Goal: Task Accomplishment & Management: Manage account settings

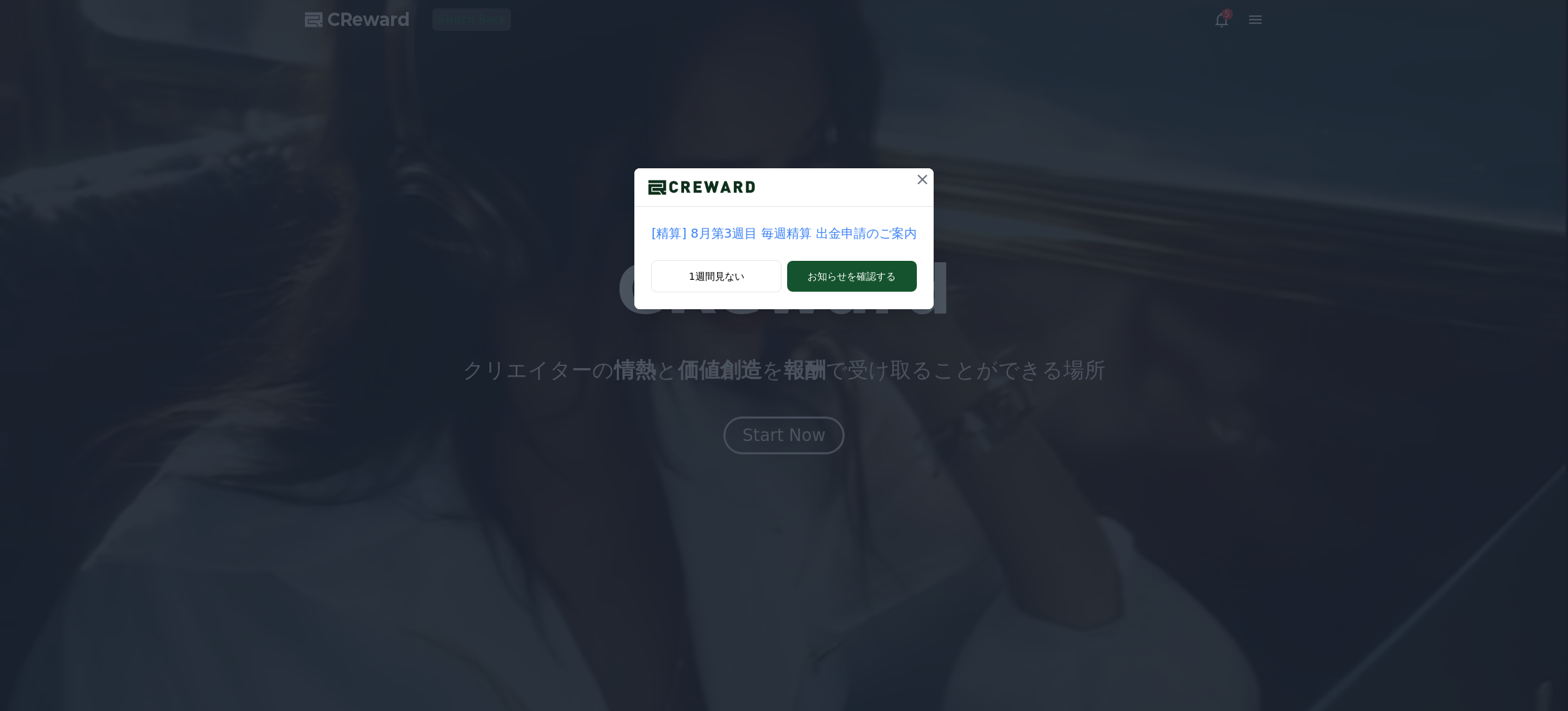
click at [924, 181] on icon at bounding box center [922, 179] width 17 height 17
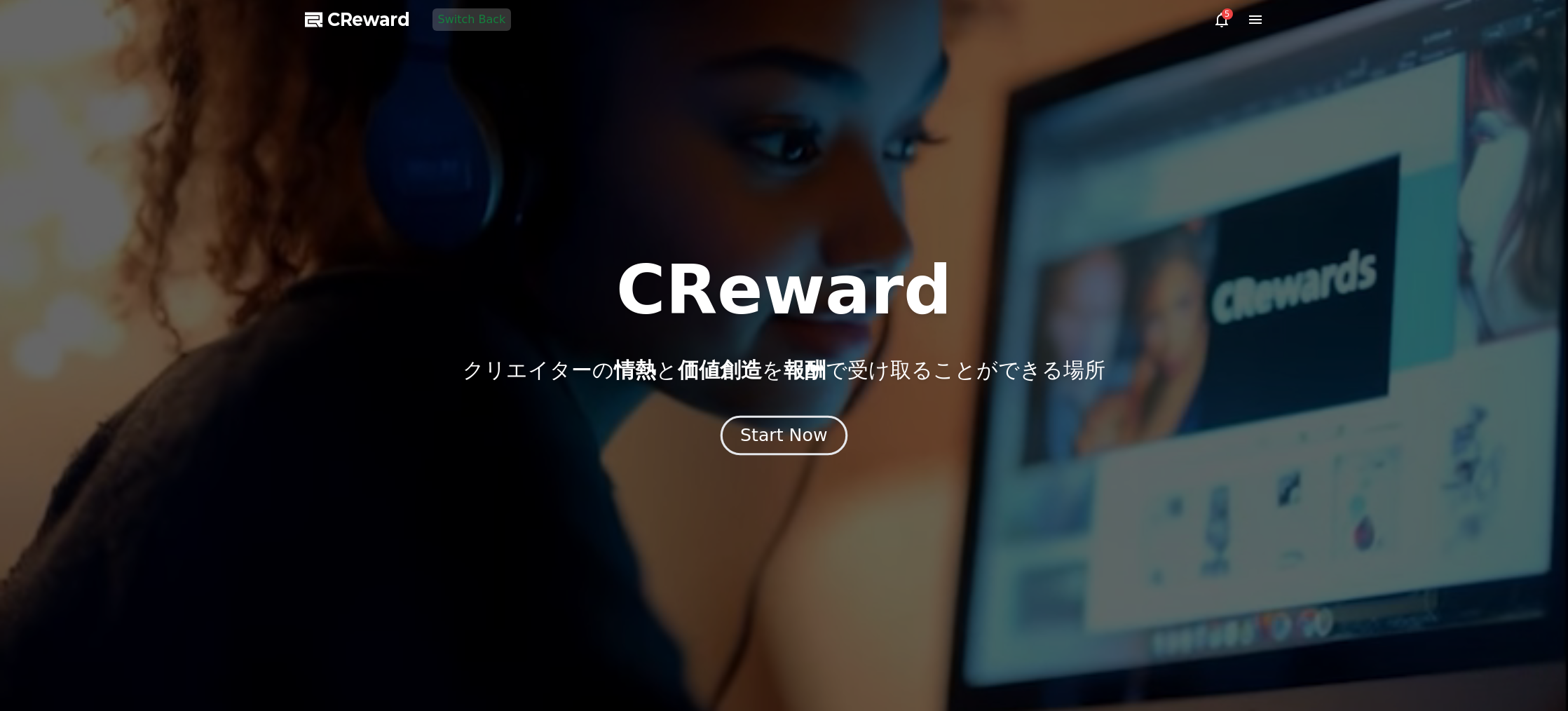
click at [815, 443] on div "Start Now" at bounding box center [784, 435] width 87 height 24
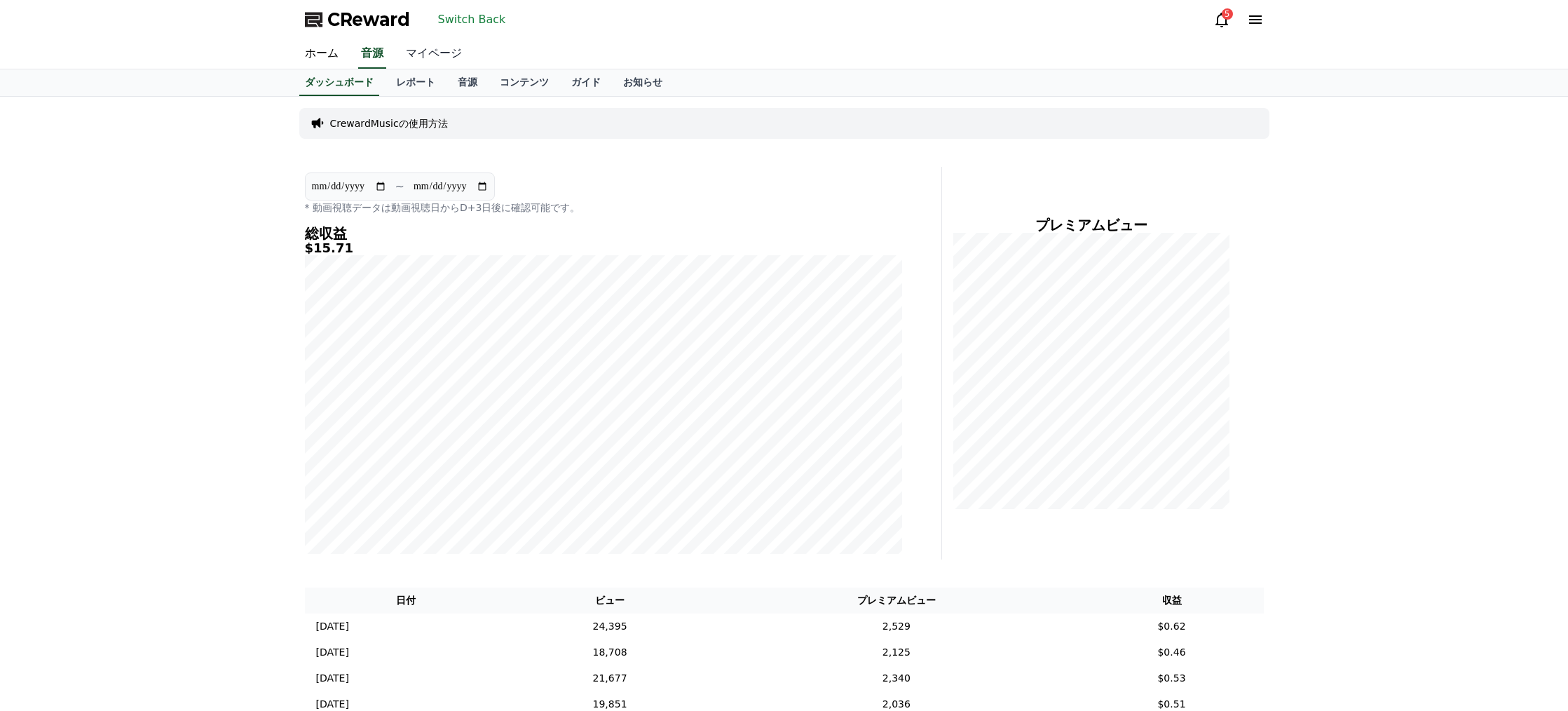
click at [457, 62] on link "マイページ" at bounding box center [434, 54] width 78 height 29
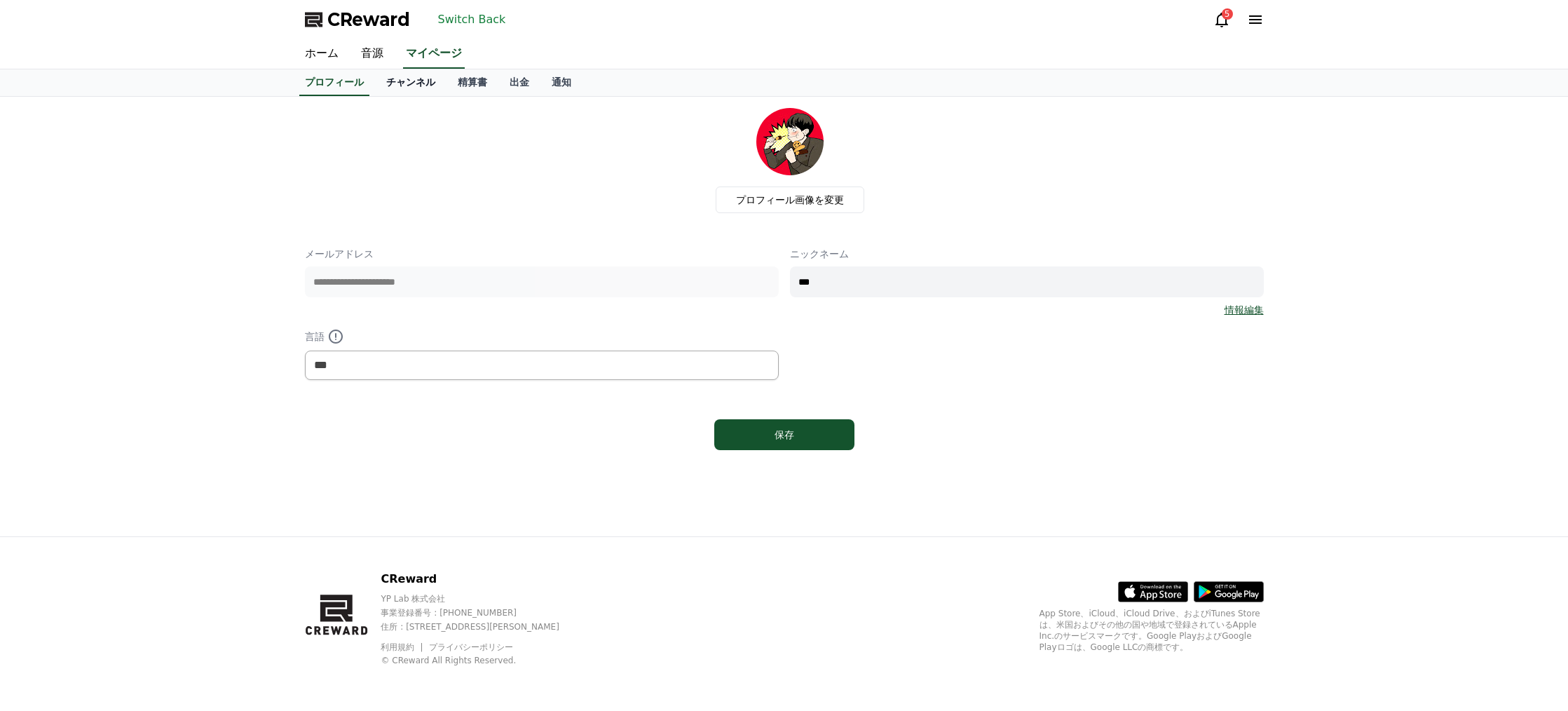
click at [421, 85] on link "チャンネル" at bounding box center [411, 83] width 71 height 27
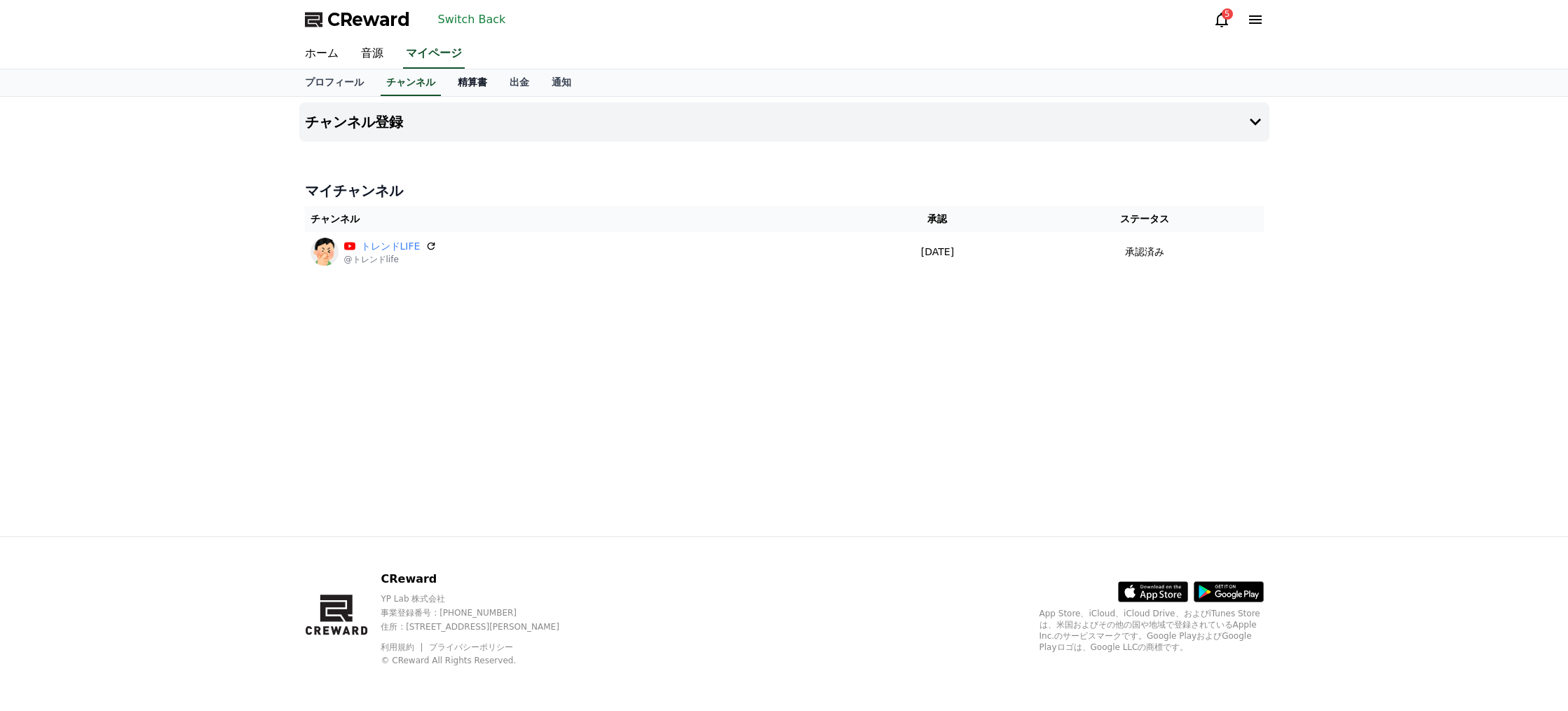
click at [476, 85] on link "精算書" at bounding box center [473, 83] width 52 height 27
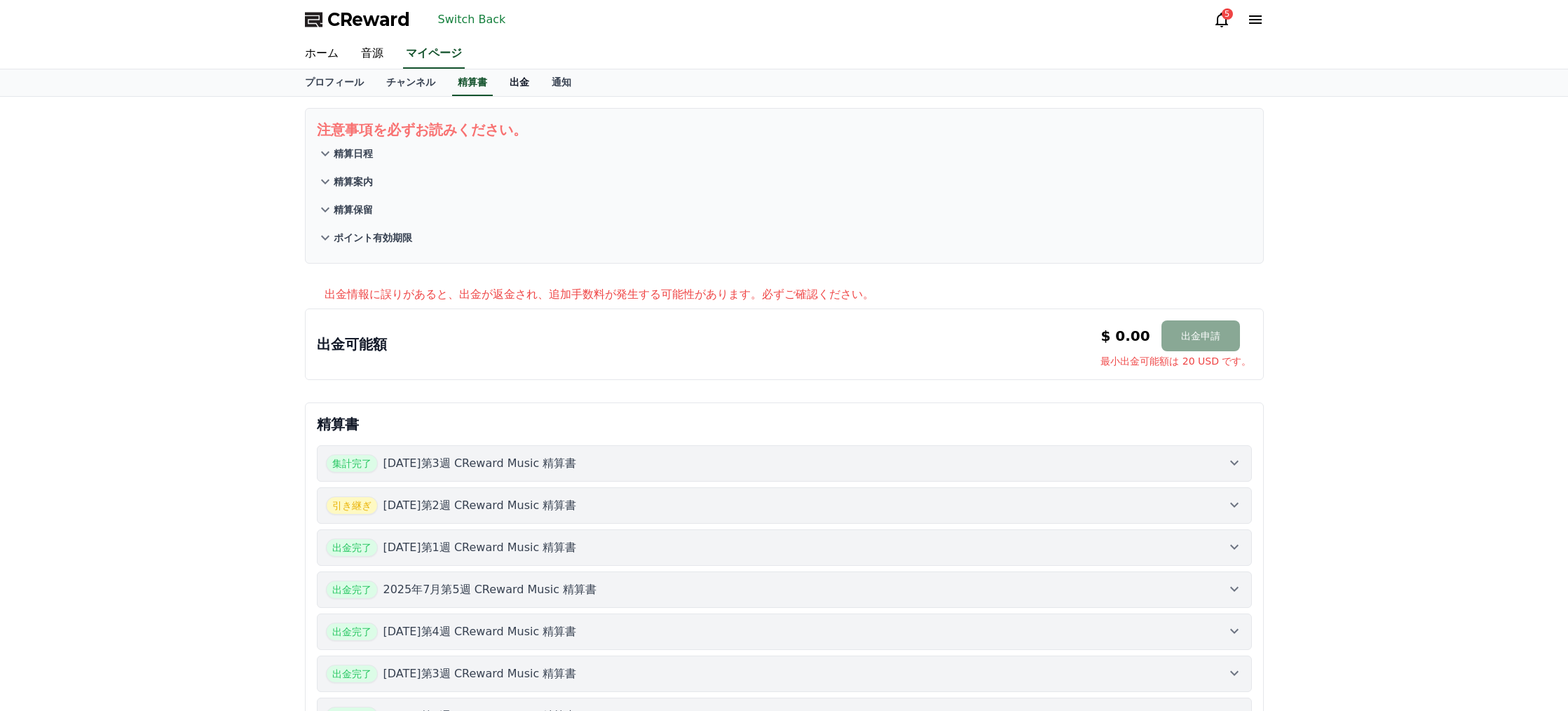
click at [515, 83] on link "出金" at bounding box center [519, 83] width 42 height 27
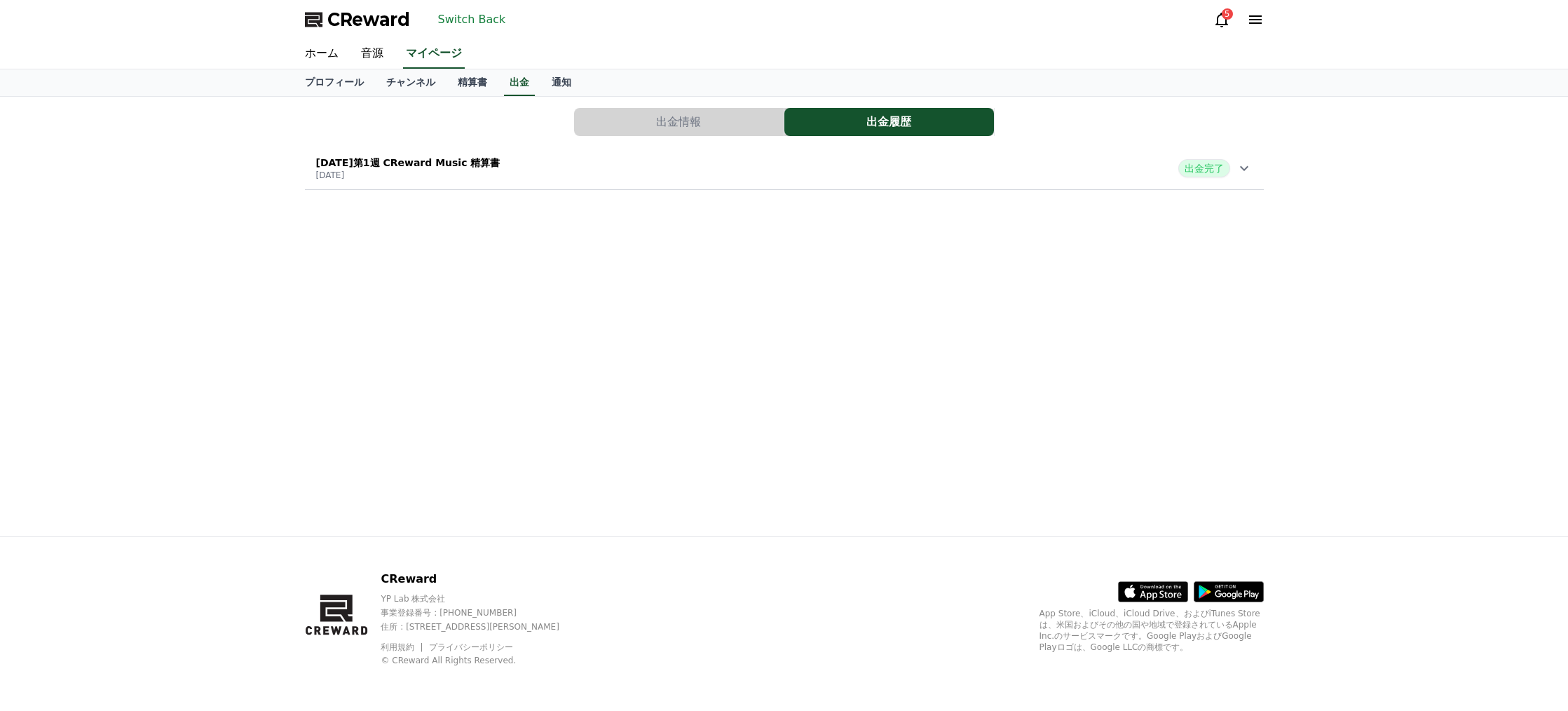
click at [672, 128] on button "出金情報" at bounding box center [678, 121] width 210 height 28
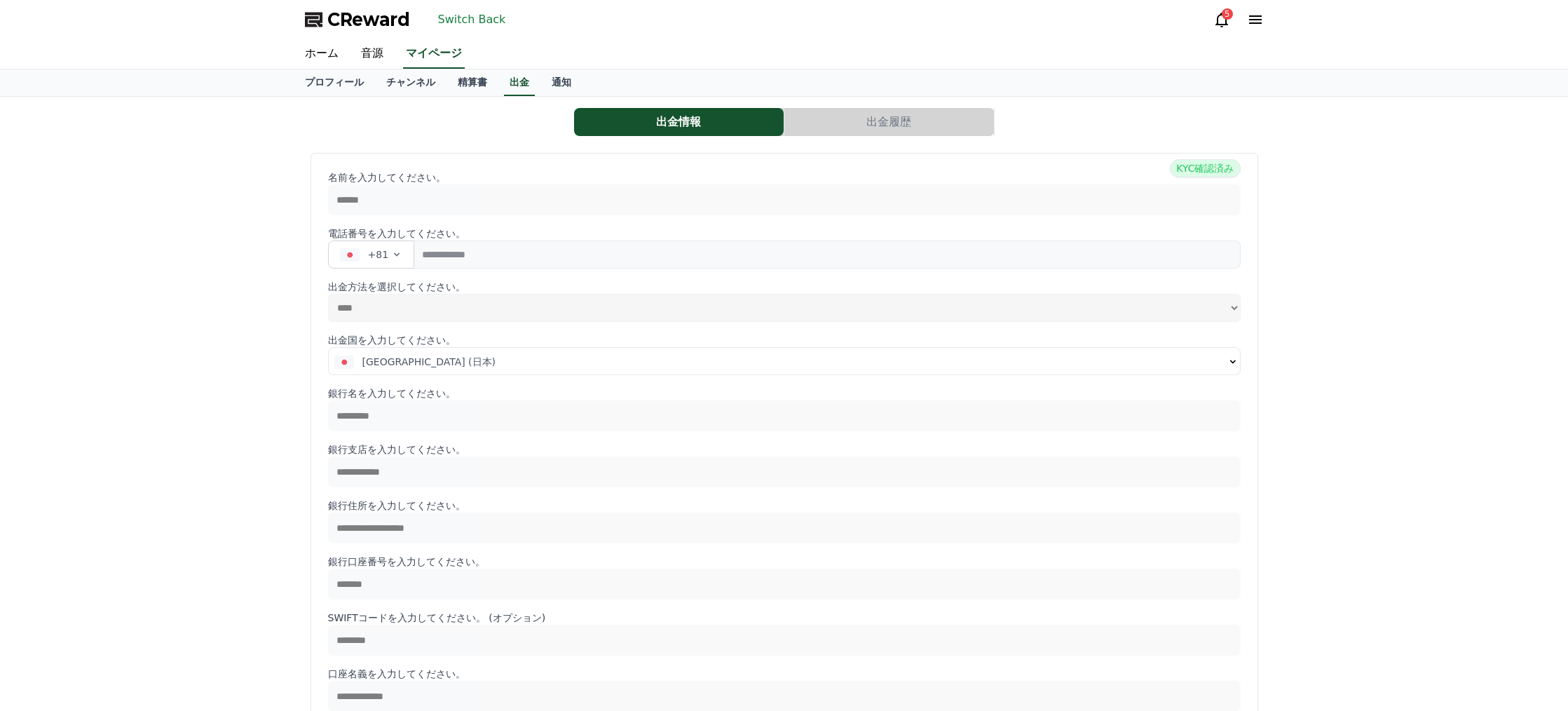
click at [885, 126] on button "出金履歴" at bounding box center [889, 121] width 210 height 28
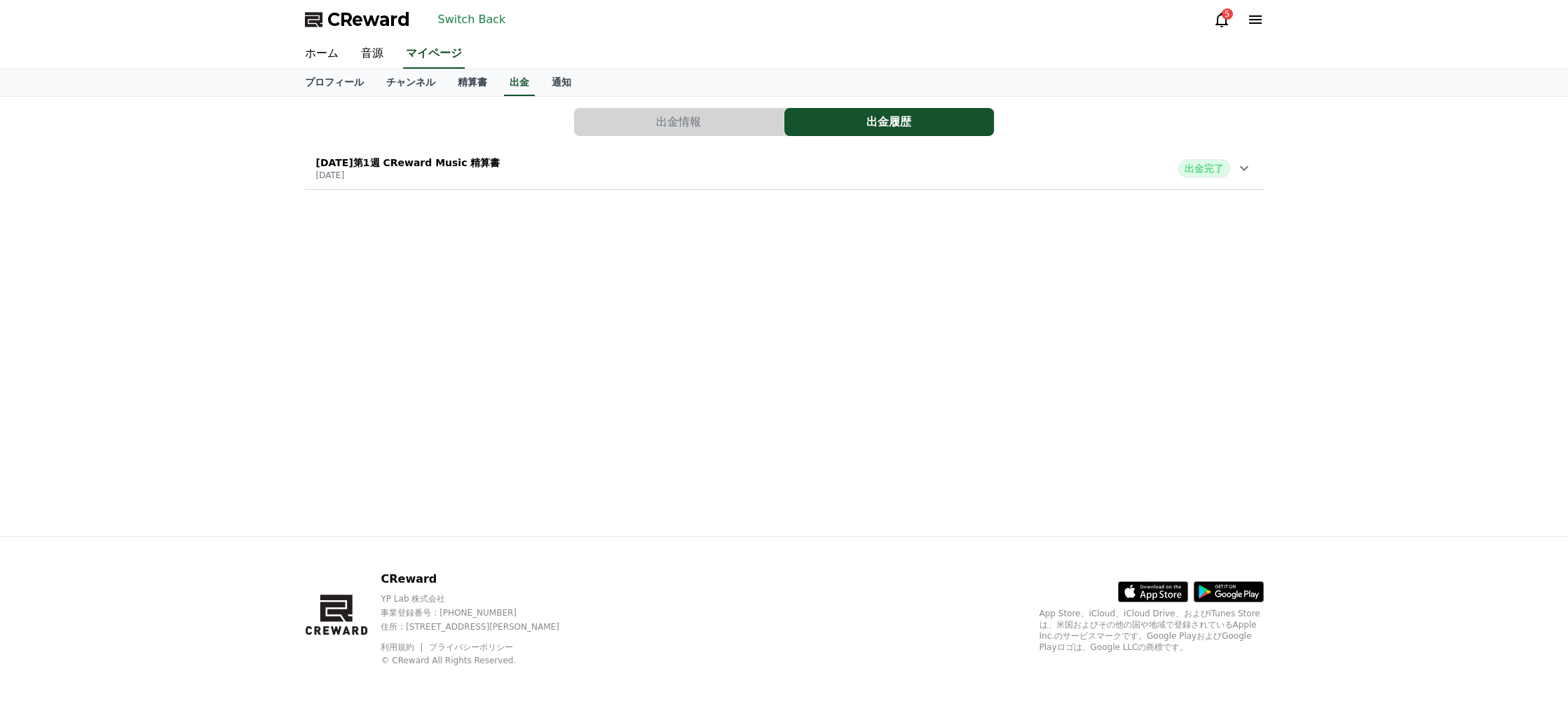
click at [787, 173] on div "[DATE]第1週 CReward Music 精算書 [DATE] 出金完了" at bounding box center [784, 169] width 959 height 36
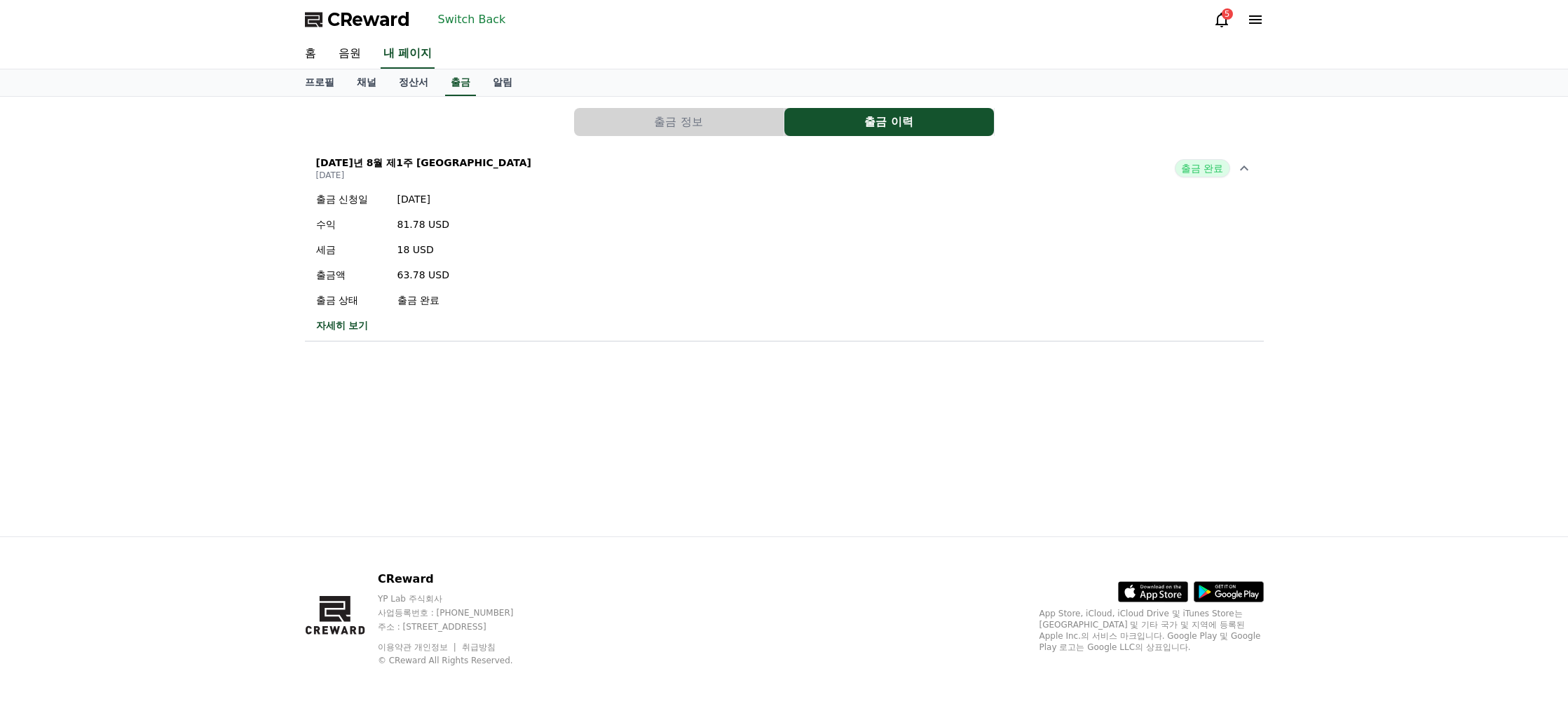
drag, startPoint x: 669, startPoint y: 127, endPoint x: 684, endPoint y: 127, distance: 15.0
click at [669, 127] on font "출금 정보" at bounding box center [678, 121] width 48 height 13
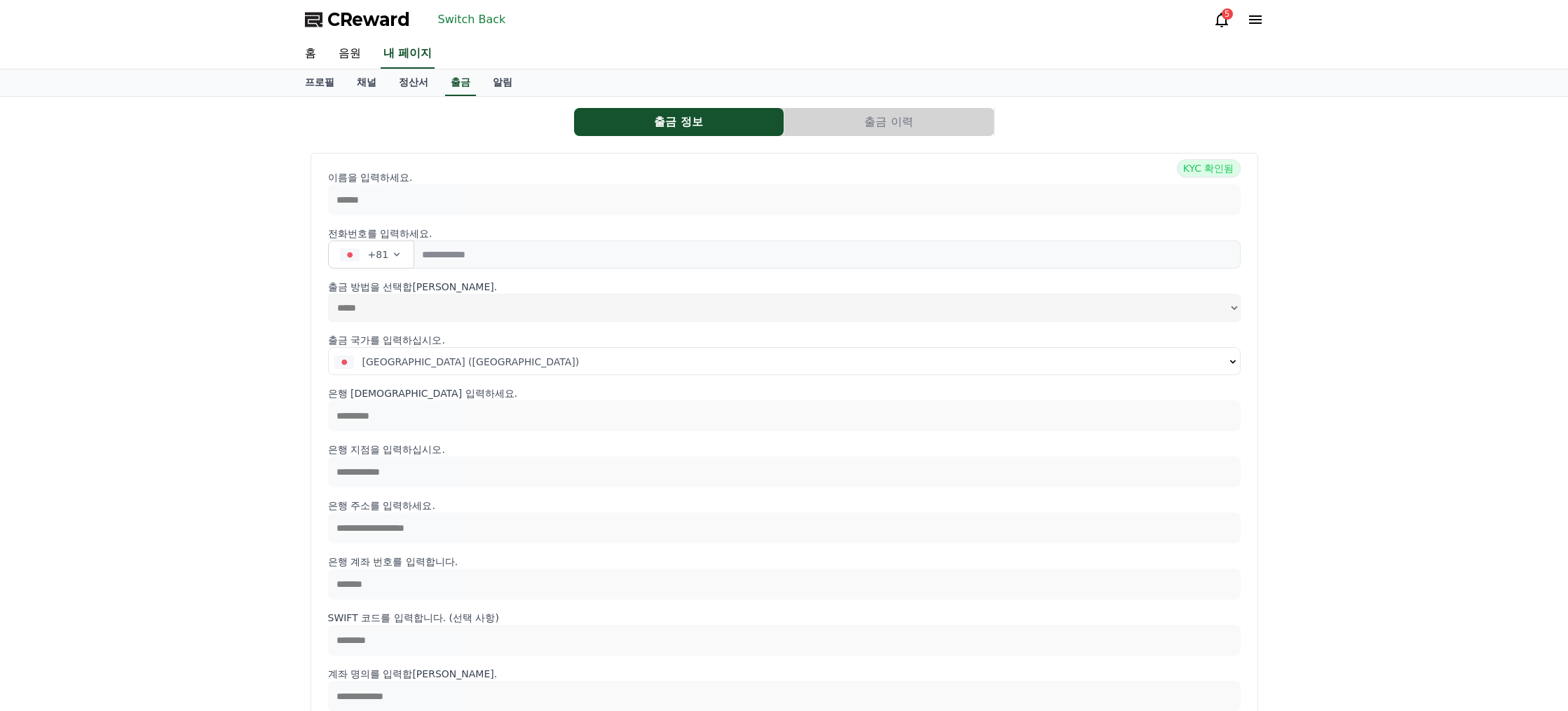
click at [834, 123] on button "출금 이력" at bounding box center [889, 121] width 210 height 28
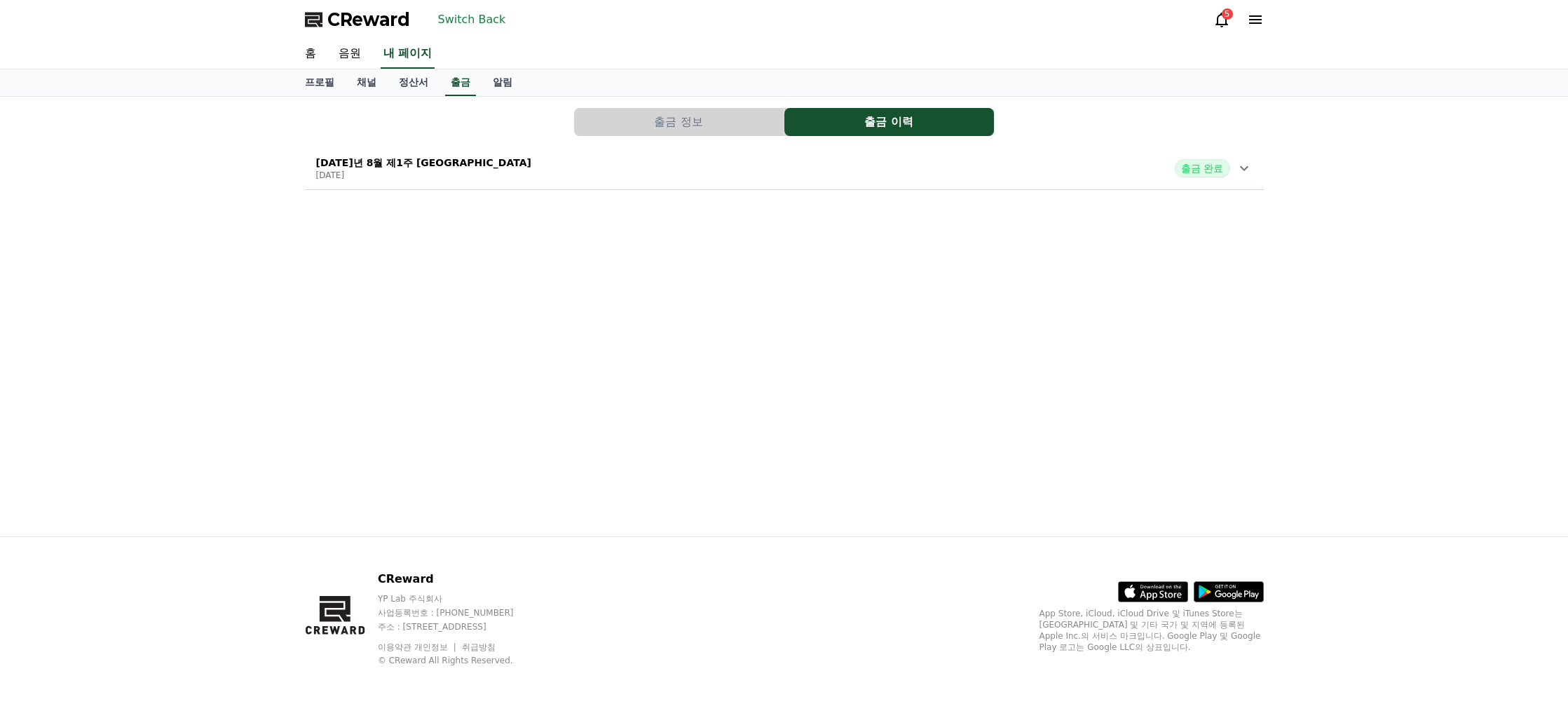
click at [669, 116] on font "출금 정보" at bounding box center [678, 121] width 48 height 13
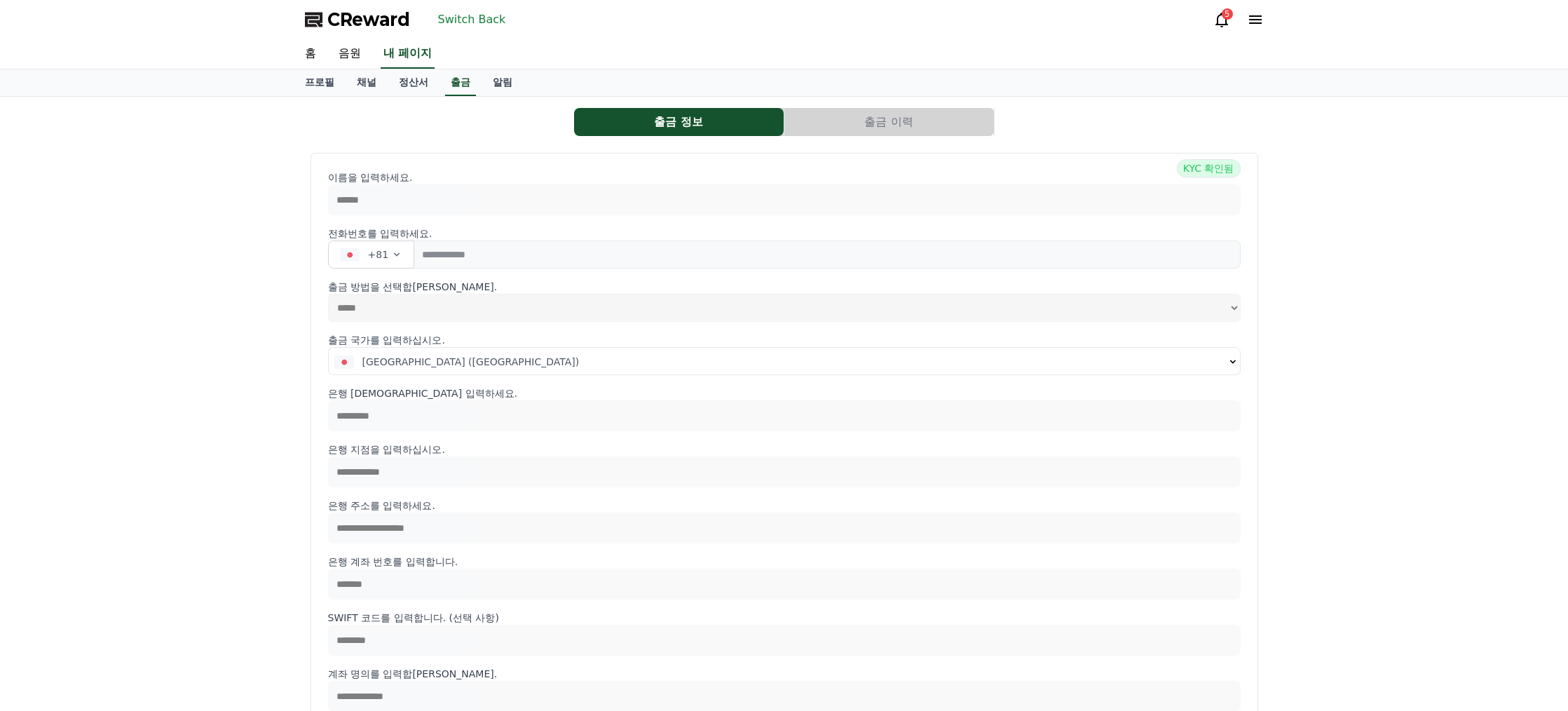
click at [848, 124] on button "출금 이력" at bounding box center [889, 121] width 210 height 28
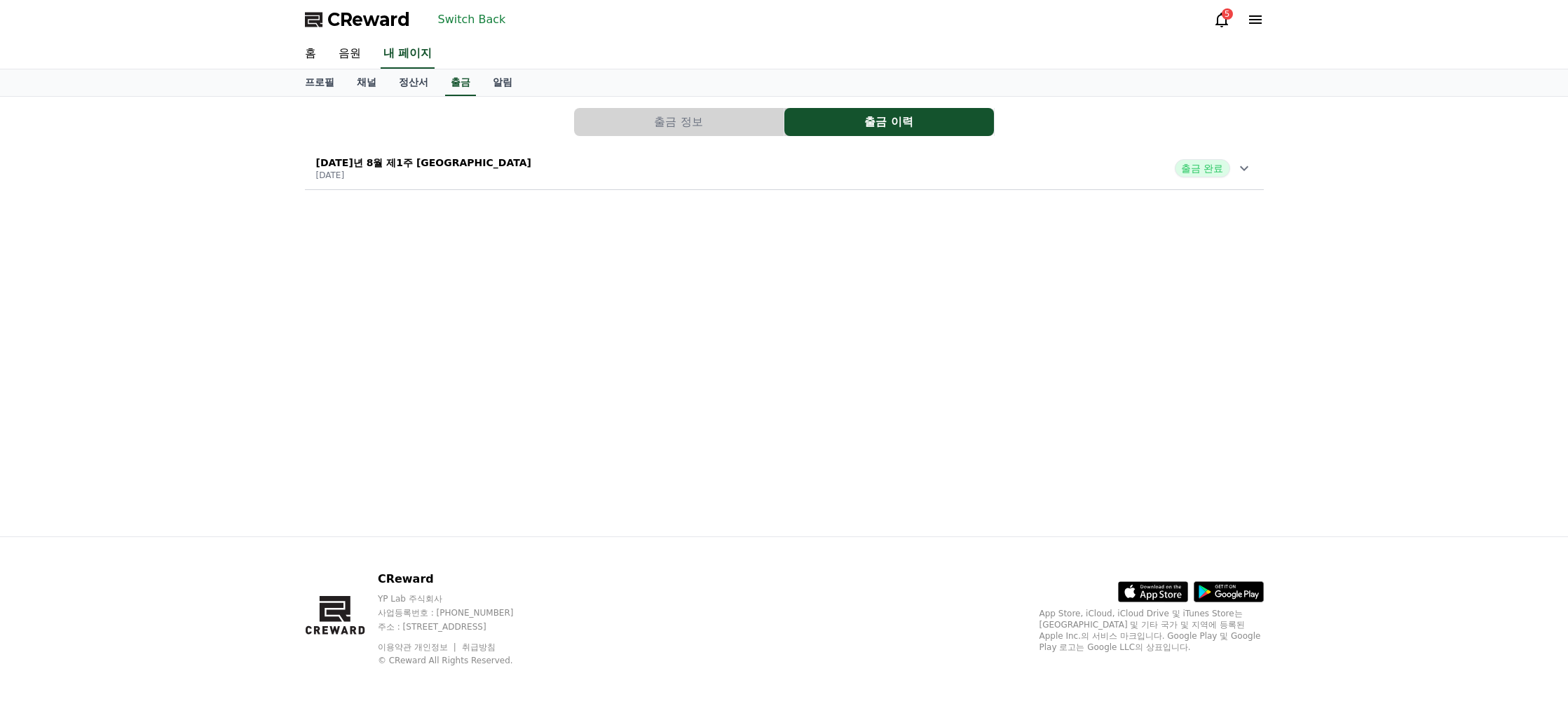
click at [729, 122] on button "출금 정보" at bounding box center [678, 121] width 210 height 28
select select
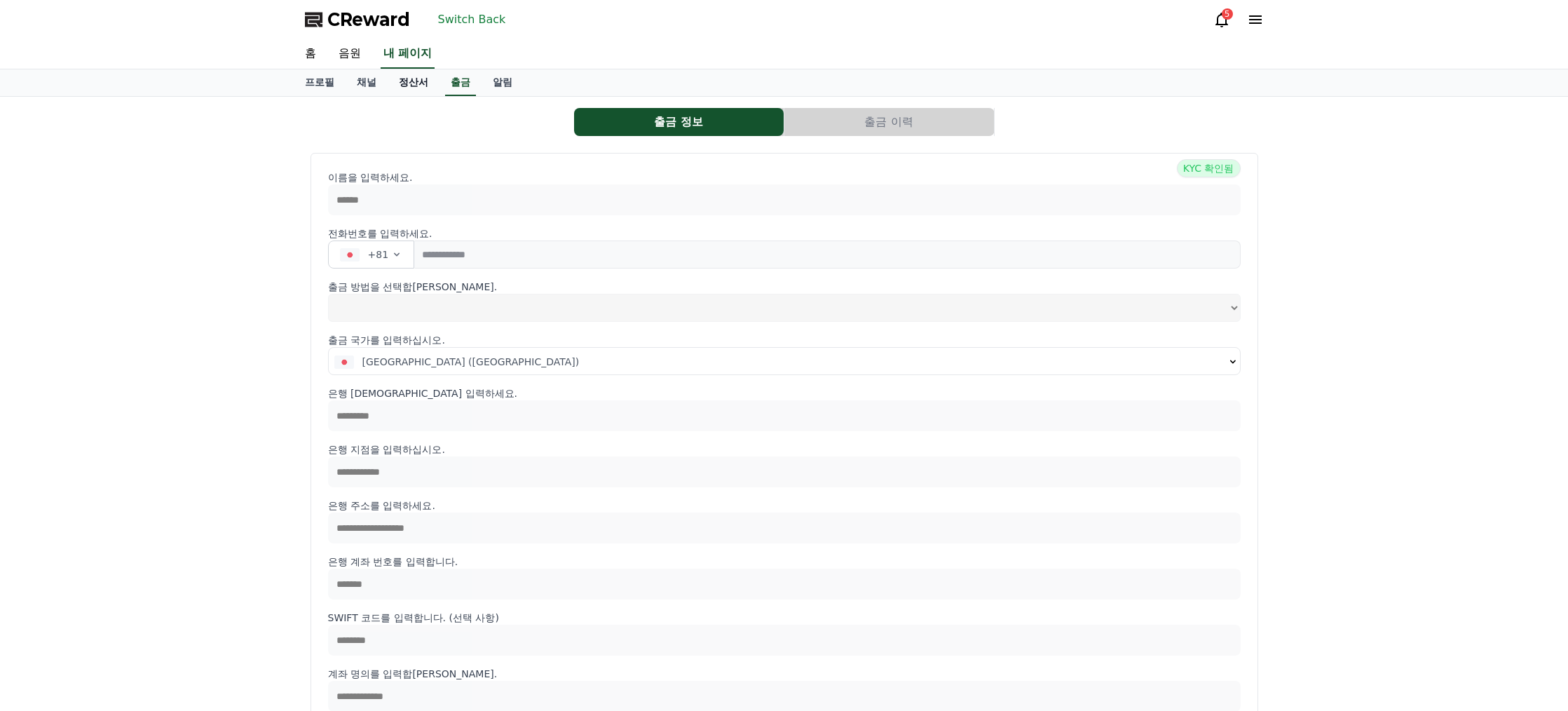
click at [425, 86] on font "정산서" at bounding box center [413, 82] width 29 height 11
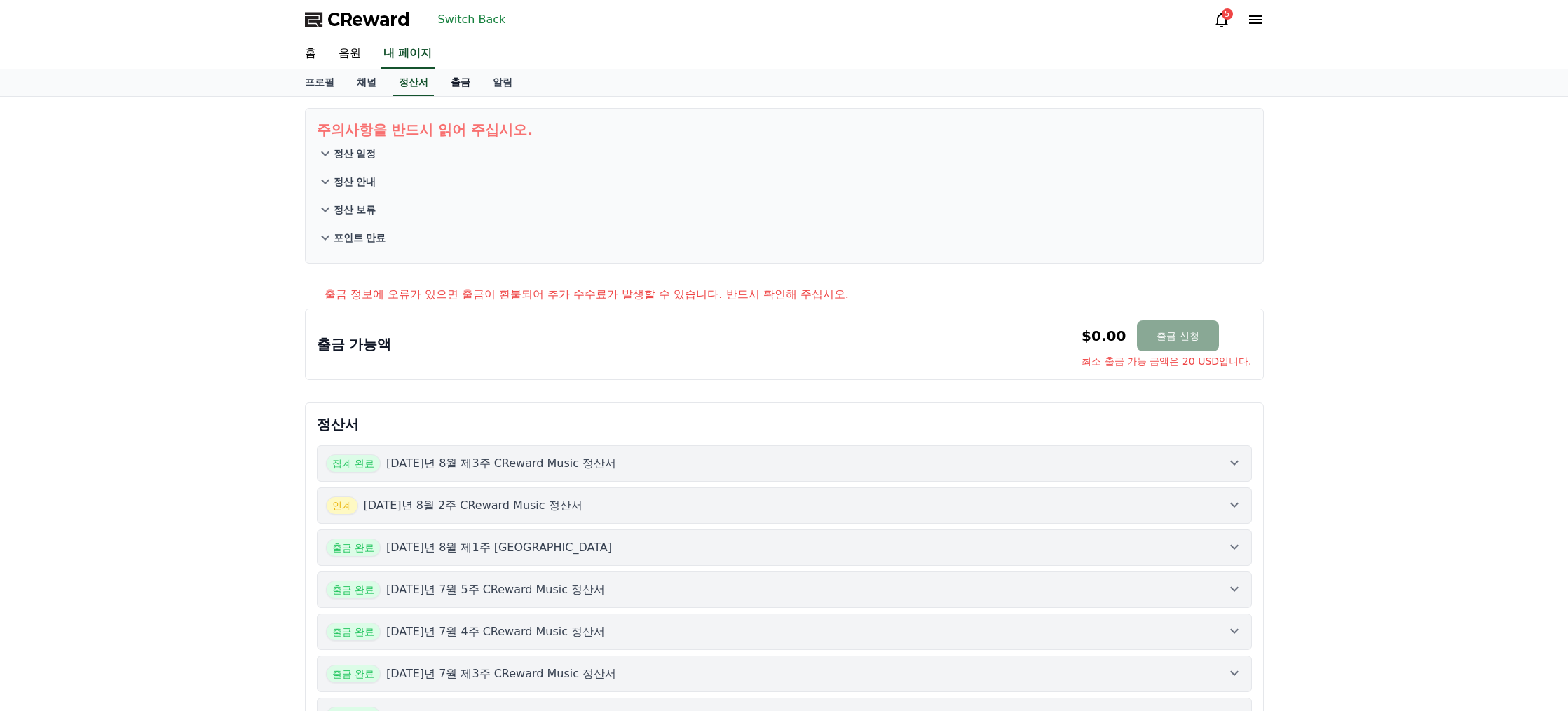
click at [459, 86] on font "출금" at bounding box center [461, 82] width 20 height 11
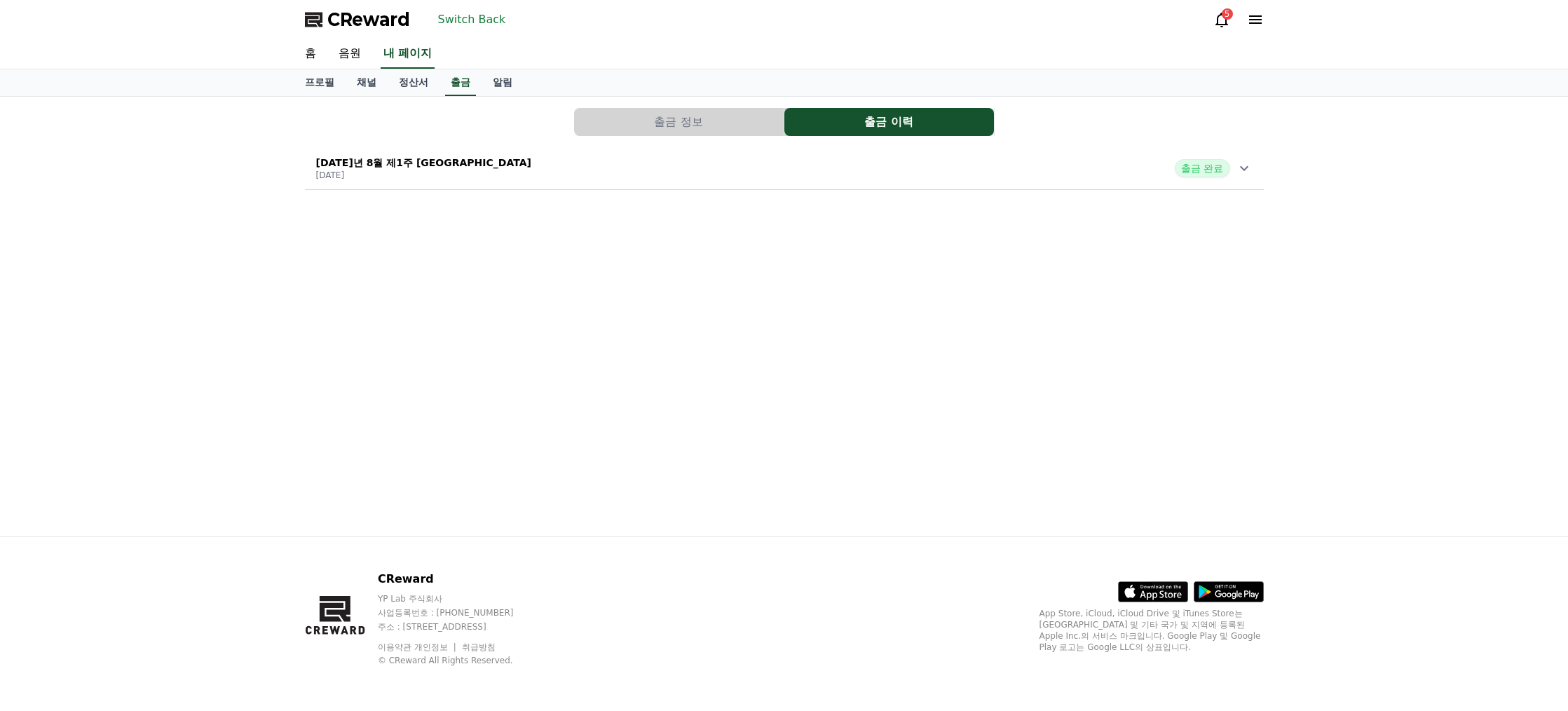
click at [678, 113] on button "출금 정보" at bounding box center [678, 121] width 210 height 28
select select
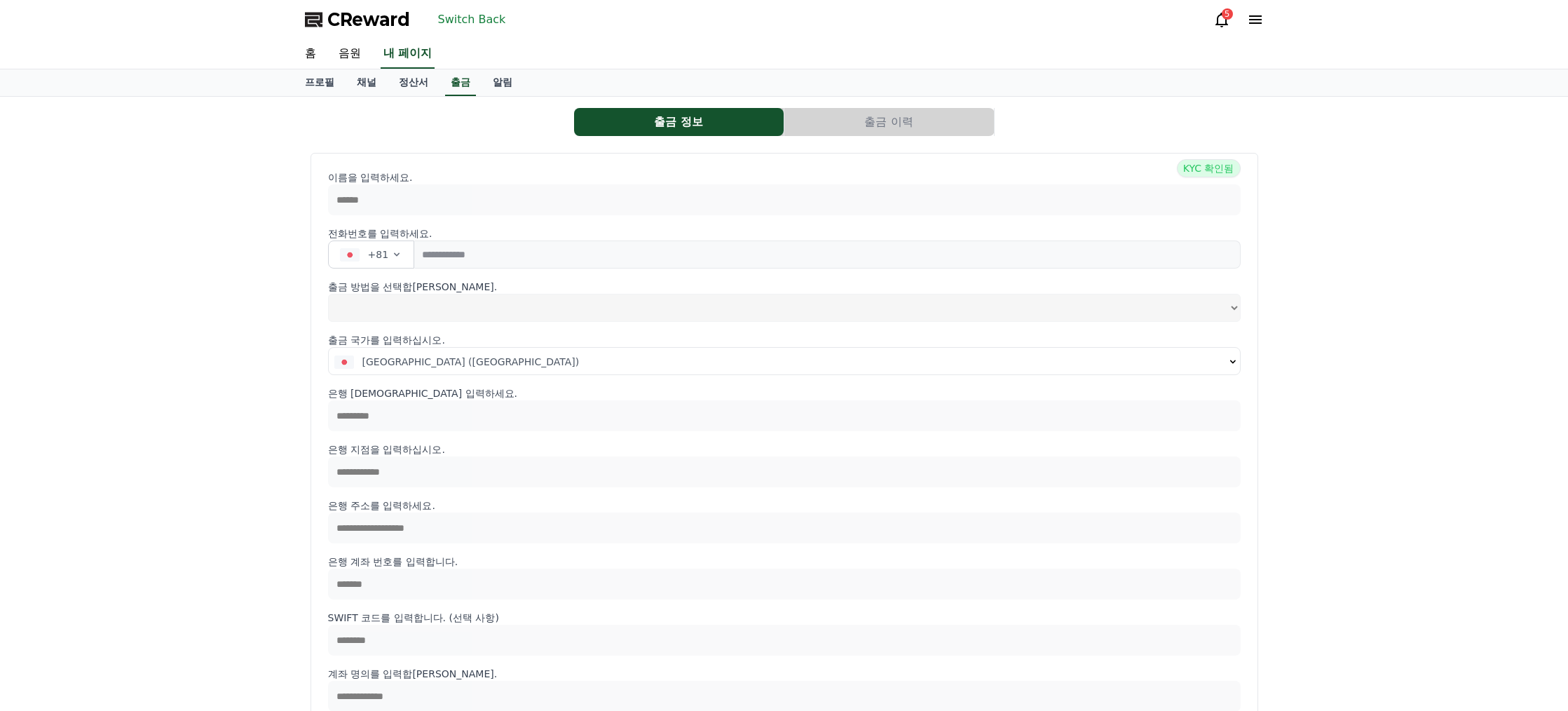
click at [834, 124] on button "출금 이력" at bounding box center [889, 121] width 210 height 28
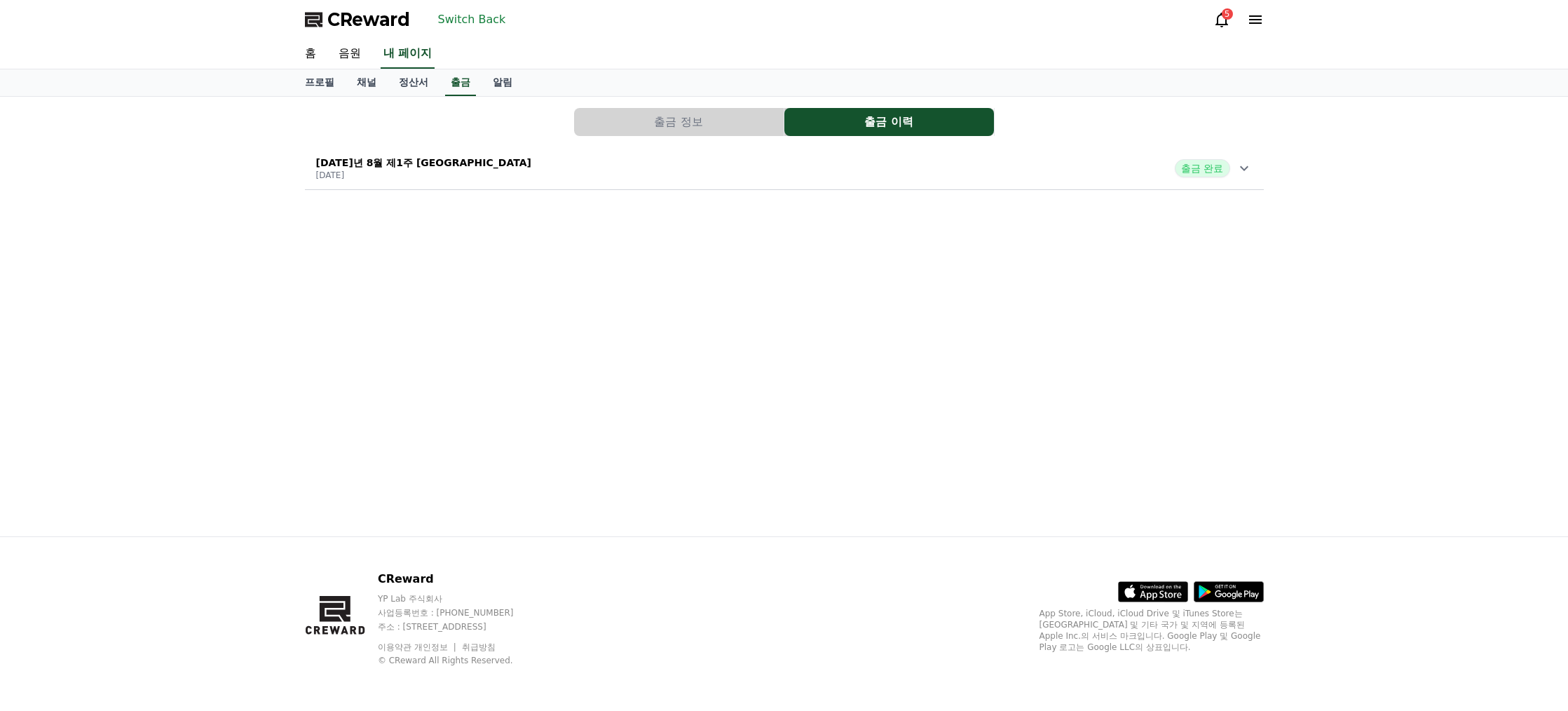
click at [709, 118] on button "출금 정보" at bounding box center [678, 121] width 210 height 28
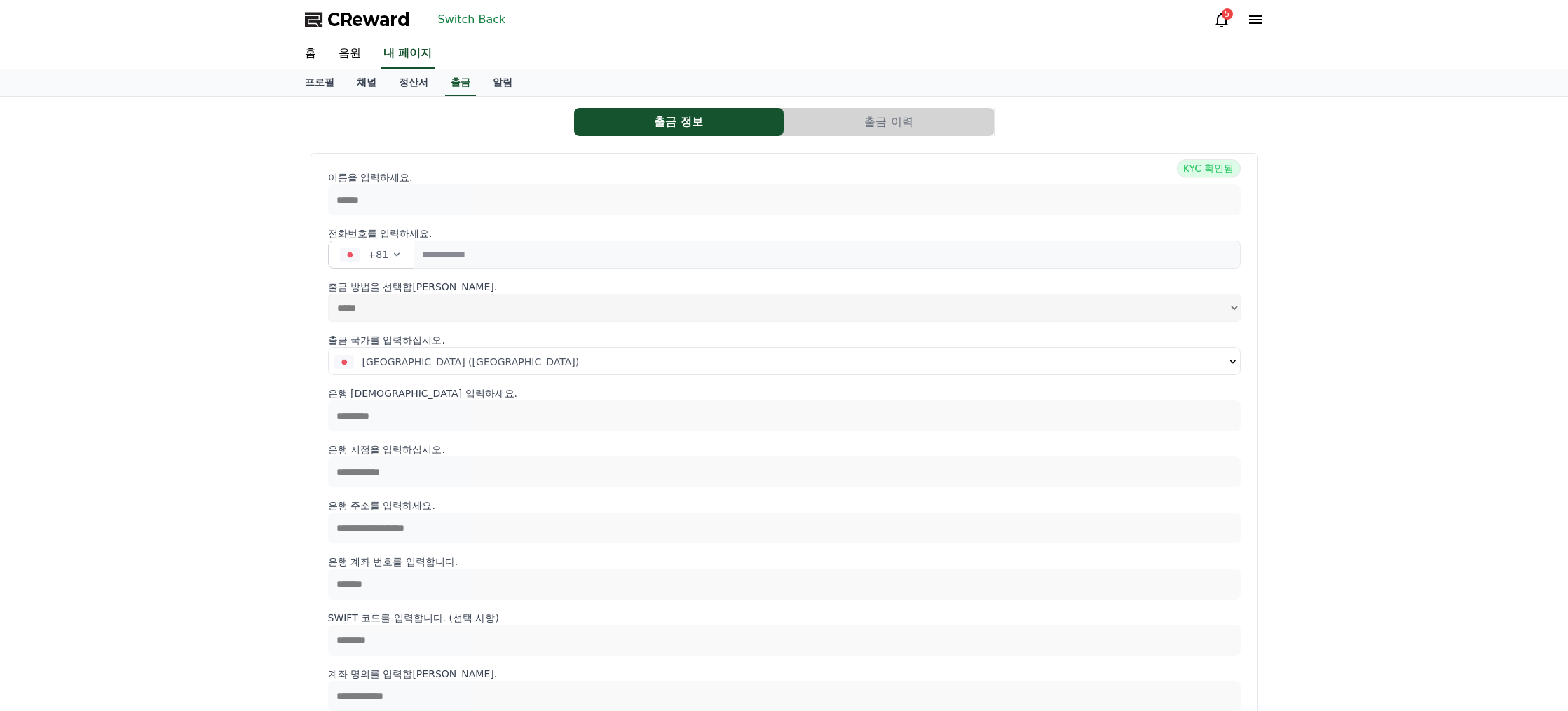
click at [831, 121] on button "출금 이력" at bounding box center [889, 121] width 210 height 28
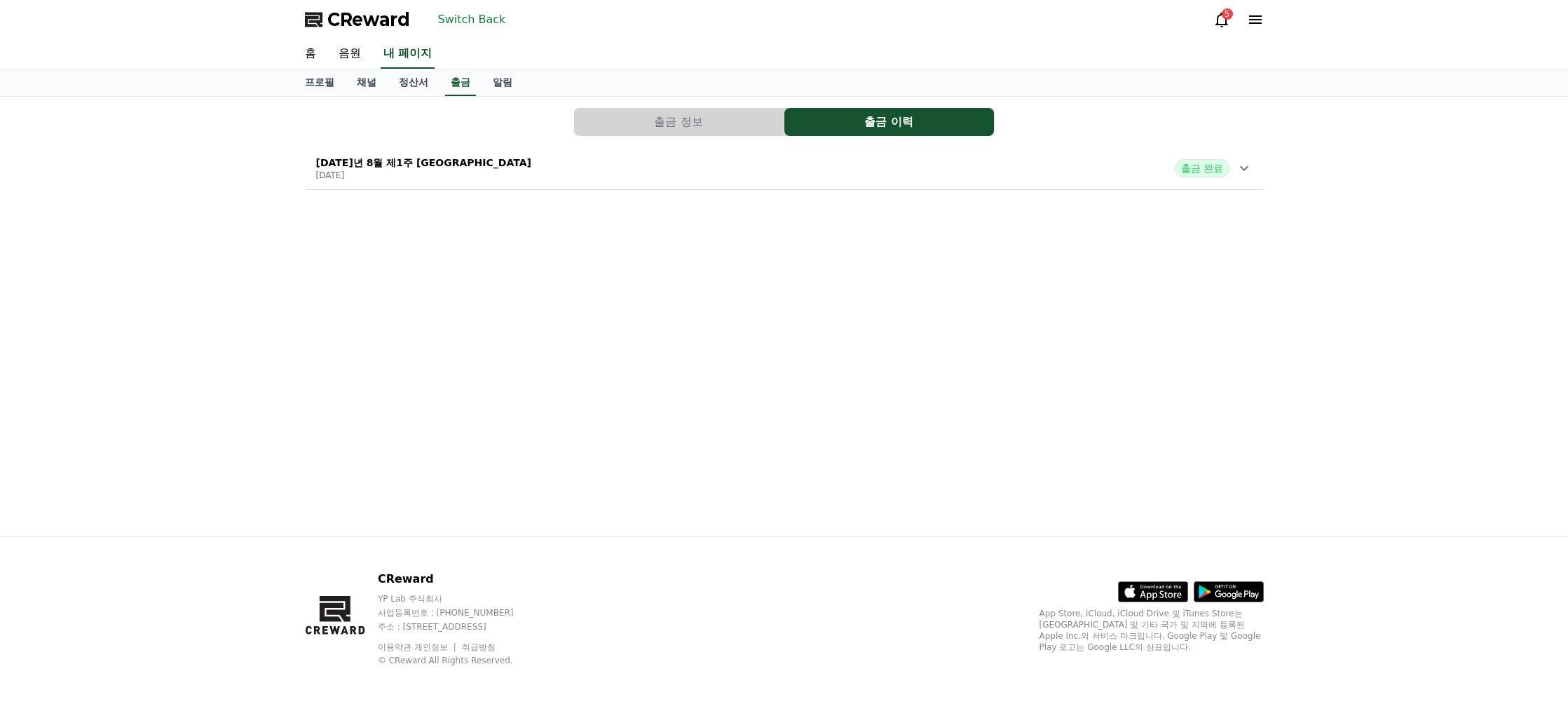
click at [1075, 179] on div "[DATE]년 8월 제1주 CReward Music 정산서 [DATE] 출금 완료" at bounding box center [784, 169] width 959 height 36
click at [337, 324] on font "자세히 보기" at bounding box center [342, 325] width 52 height 11
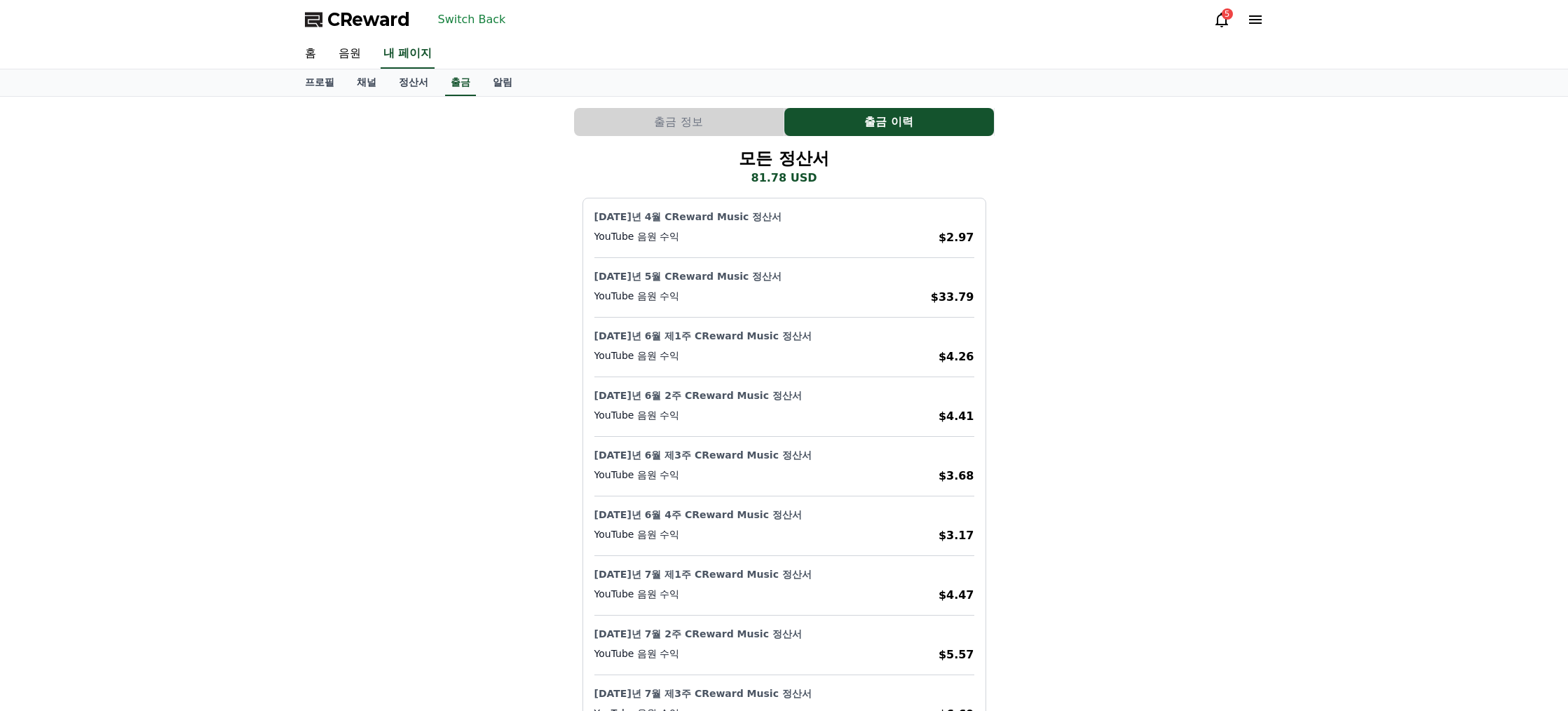
click at [762, 125] on button "출금 정보" at bounding box center [678, 121] width 210 height 28
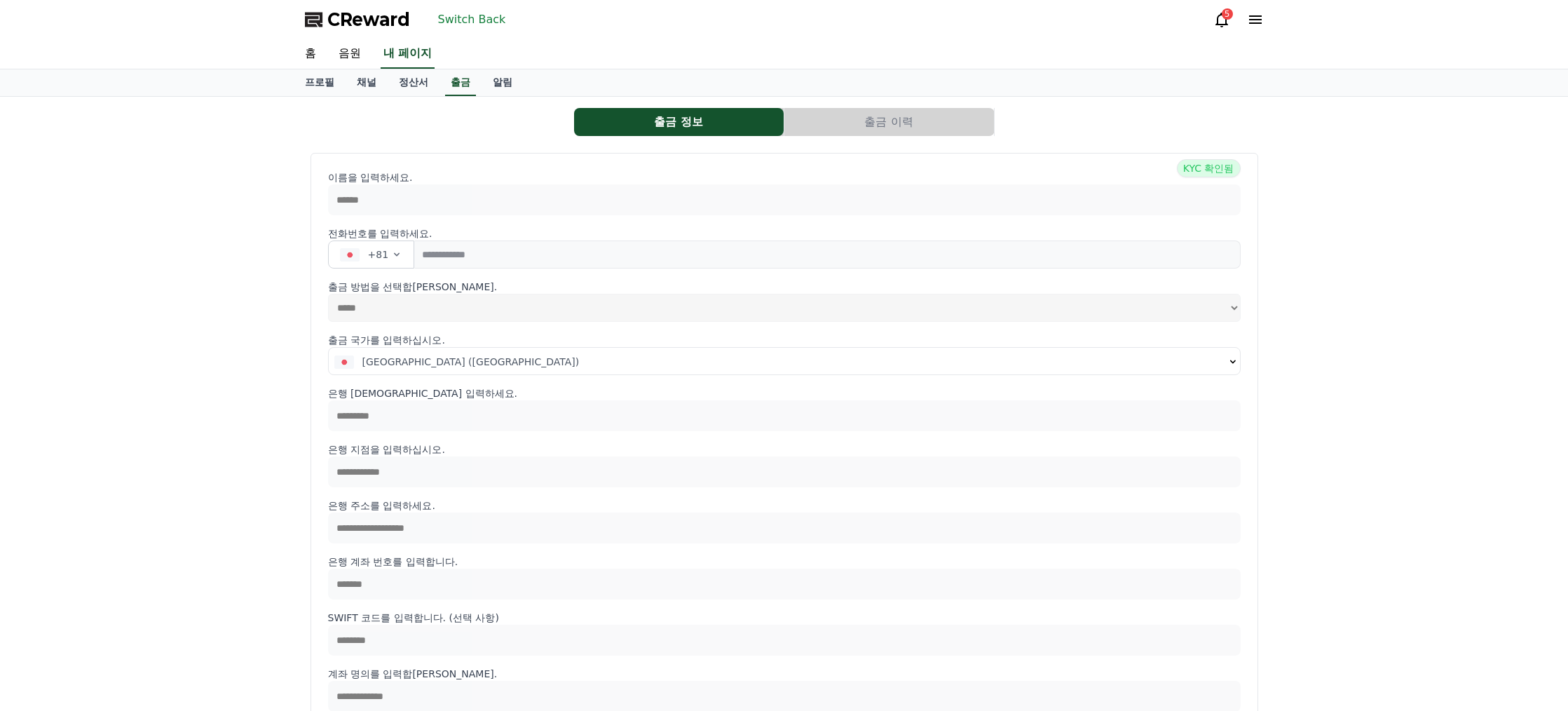
click at [864, 122] on button "출금 이력" at bounding box center [889, 121] width 210 height 28
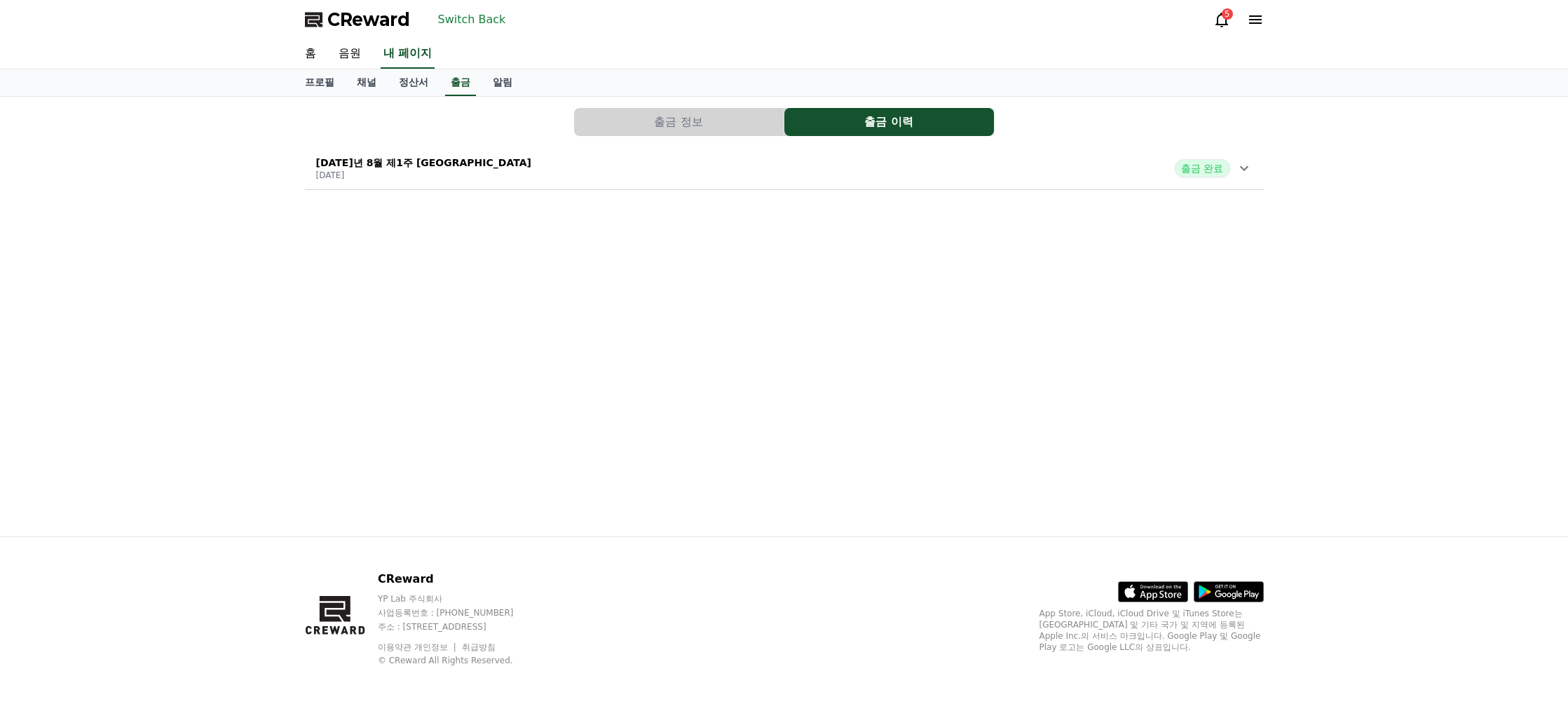
click at [1148, 315] on div "출금 정보 출금 이력 [DATE]년 8월 제1주 CReward Music 정산서 [DATE] 출금 완료" at bounding box center [784, 316] width 981 height 439
click at [417, 78] on font "정산서" at bounding box center [413, 82] width 29 height 11
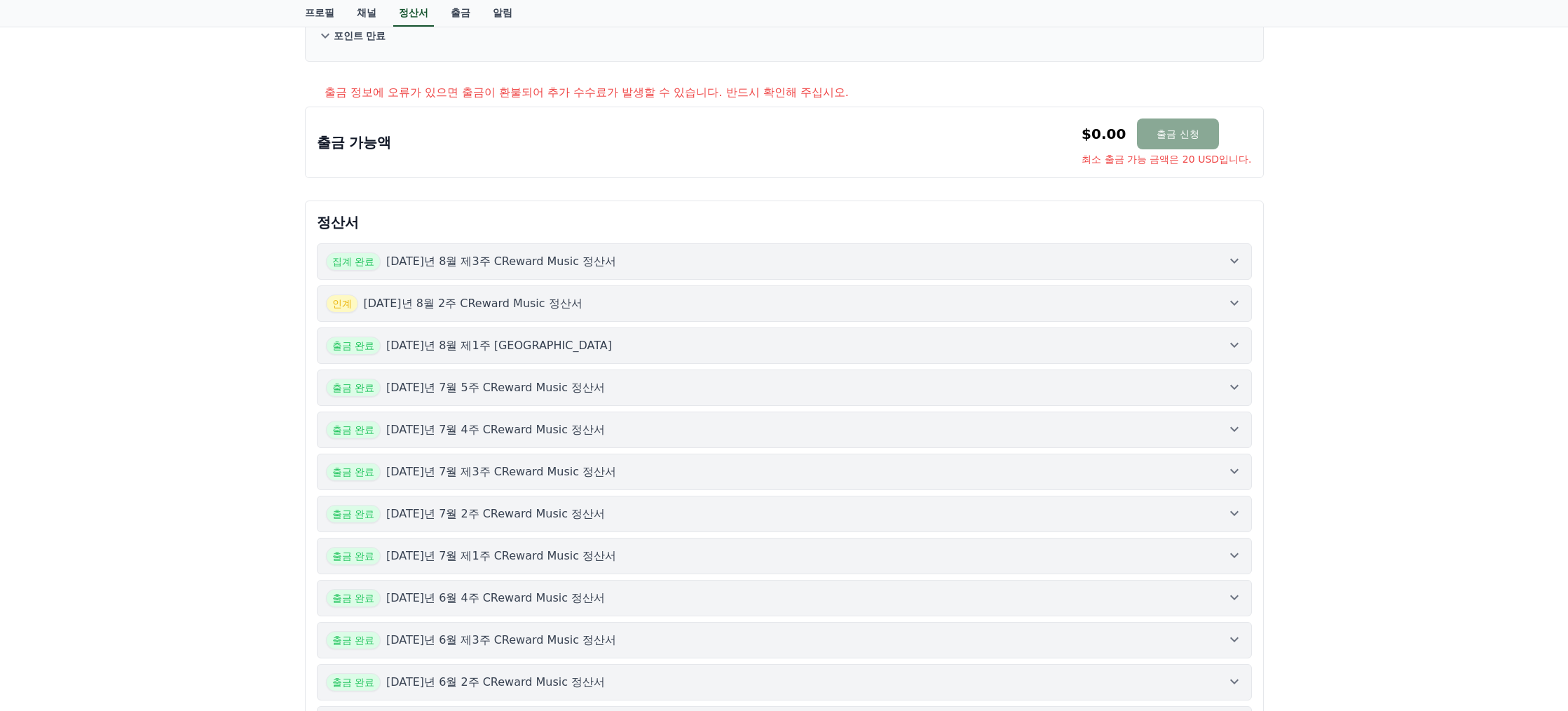
scroll to position [211, 0]
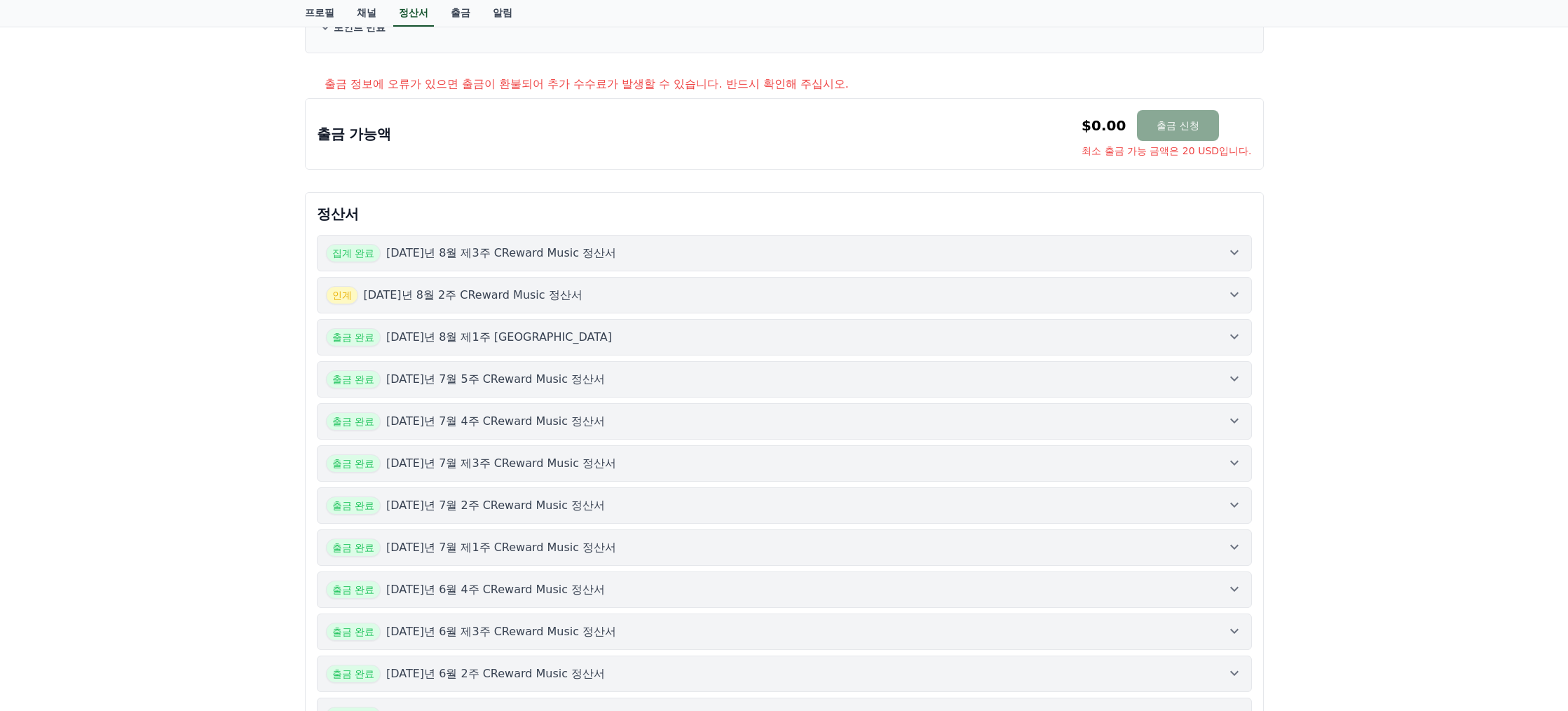
click at [651, 263] on button "집계 완료 [DATE]년 8월 제3주 CReward Music 정산서" at bounding box center [784, 253] width 936 height 36
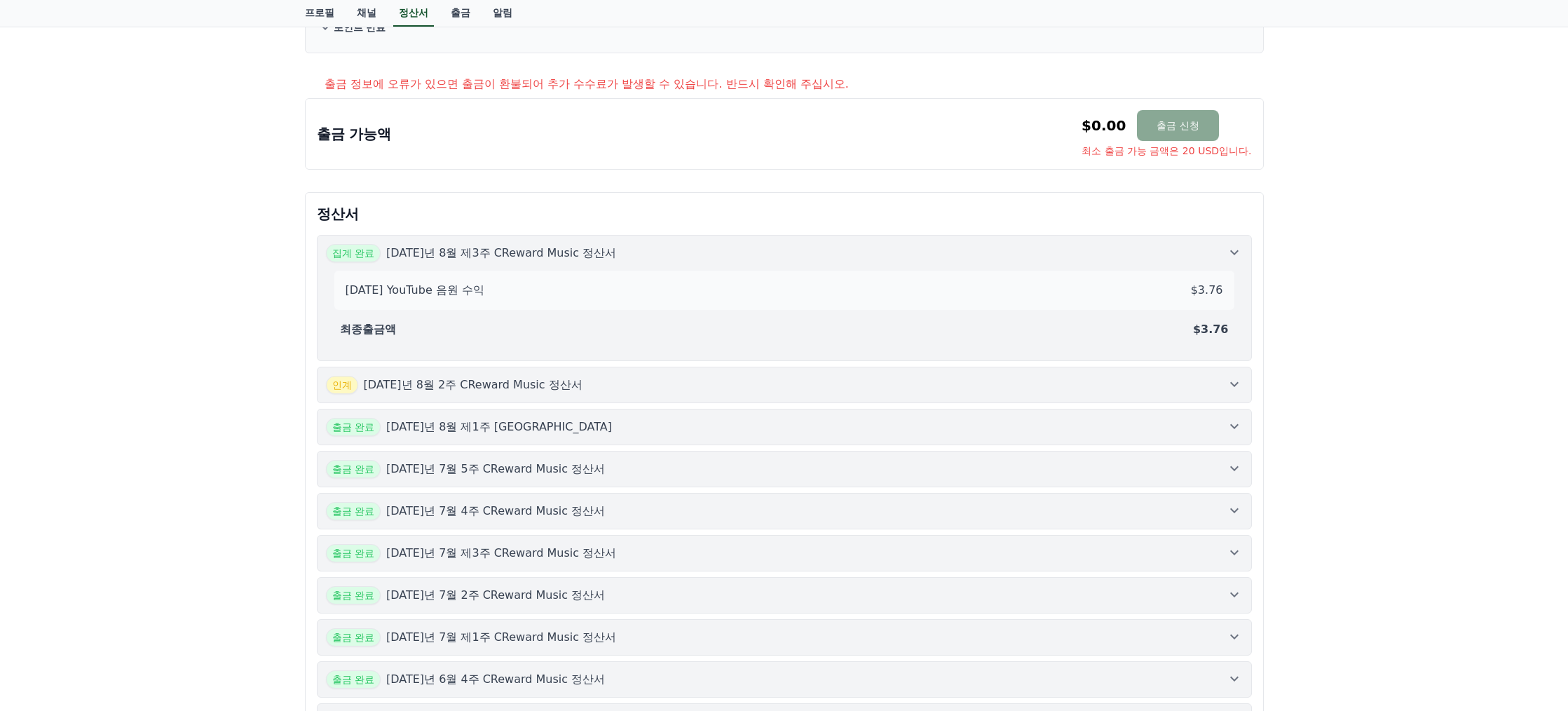
click at [651, 263] on div "[DATE] YouTube 음원 수익 $3.76 최종출금액 $3.76" at bounding box center [784, 306] width 917 height 89
click at [659, 376] on div "인계 [DATE]년 8월 2주 CReward Music 정산서" at bounding box center [784, 385] width 917 height 18
drag, startPoint x: 659, startPoint y: 300, endPoint x: 646, endPoint y: 344, distance: 45.9
click at [659, 301] on div "인계 [DATE]년 8월 2주 CReward Music 정산서" at bounding box center [784, 295] width 917 height 18
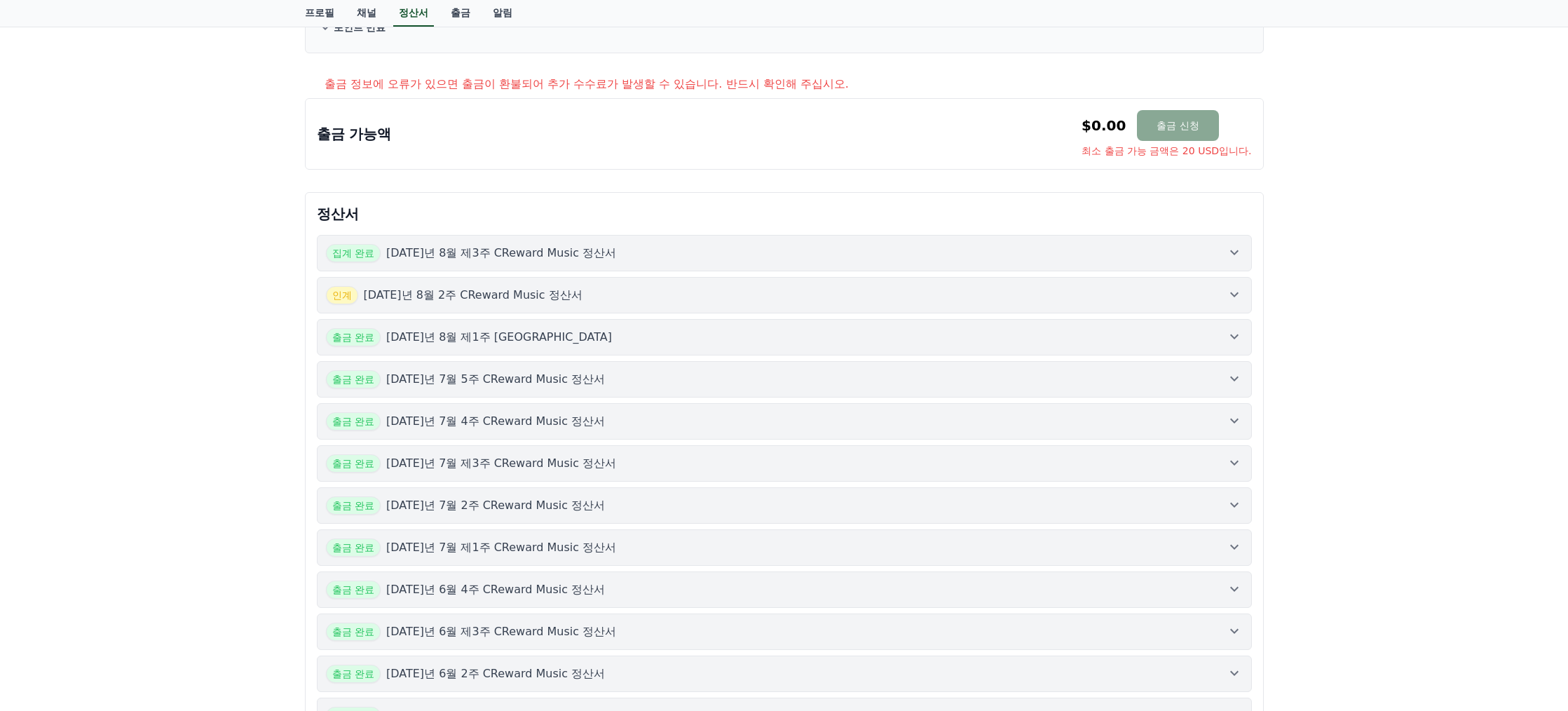
click at [646, 344] on div "출금 완료 [DATE]년 8월 제1주 CReward Music 정산서" at bounding box center [784, 337] width 917 height 18
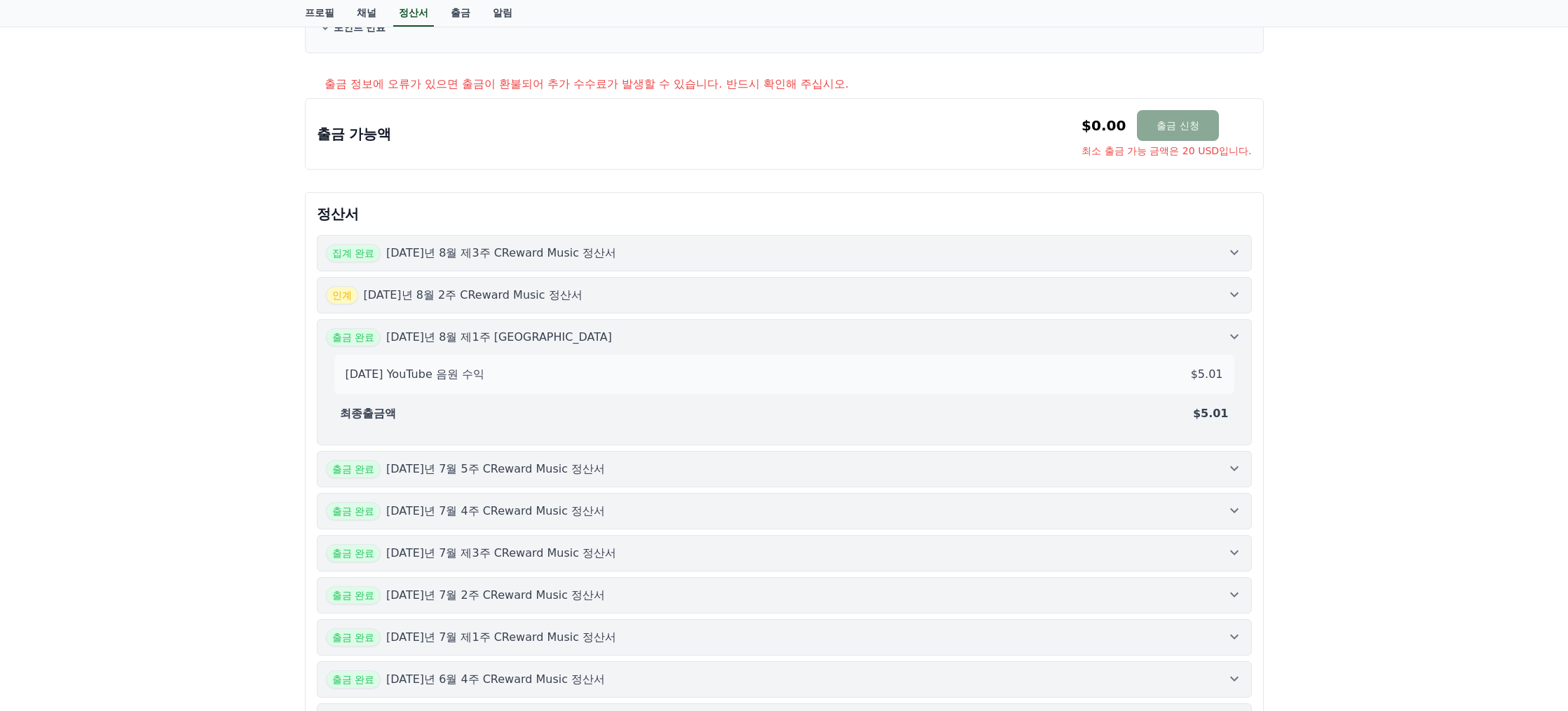
click at [646, 341] on div "출금 완료 [DATE]년 8월 제1주 CReward Music 정산서" at bounding box center [784, 337] width 917 height 18
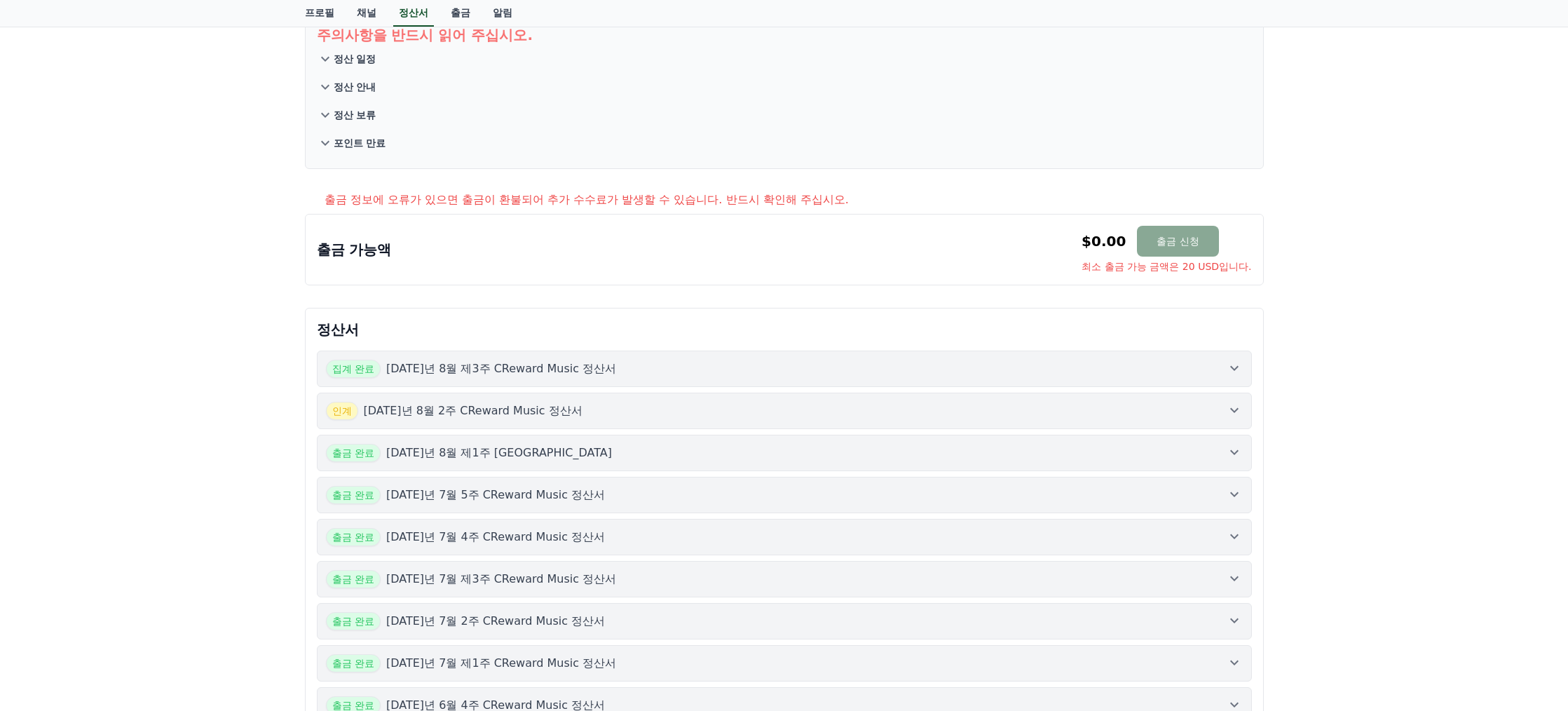
scroll to position [70, 0]
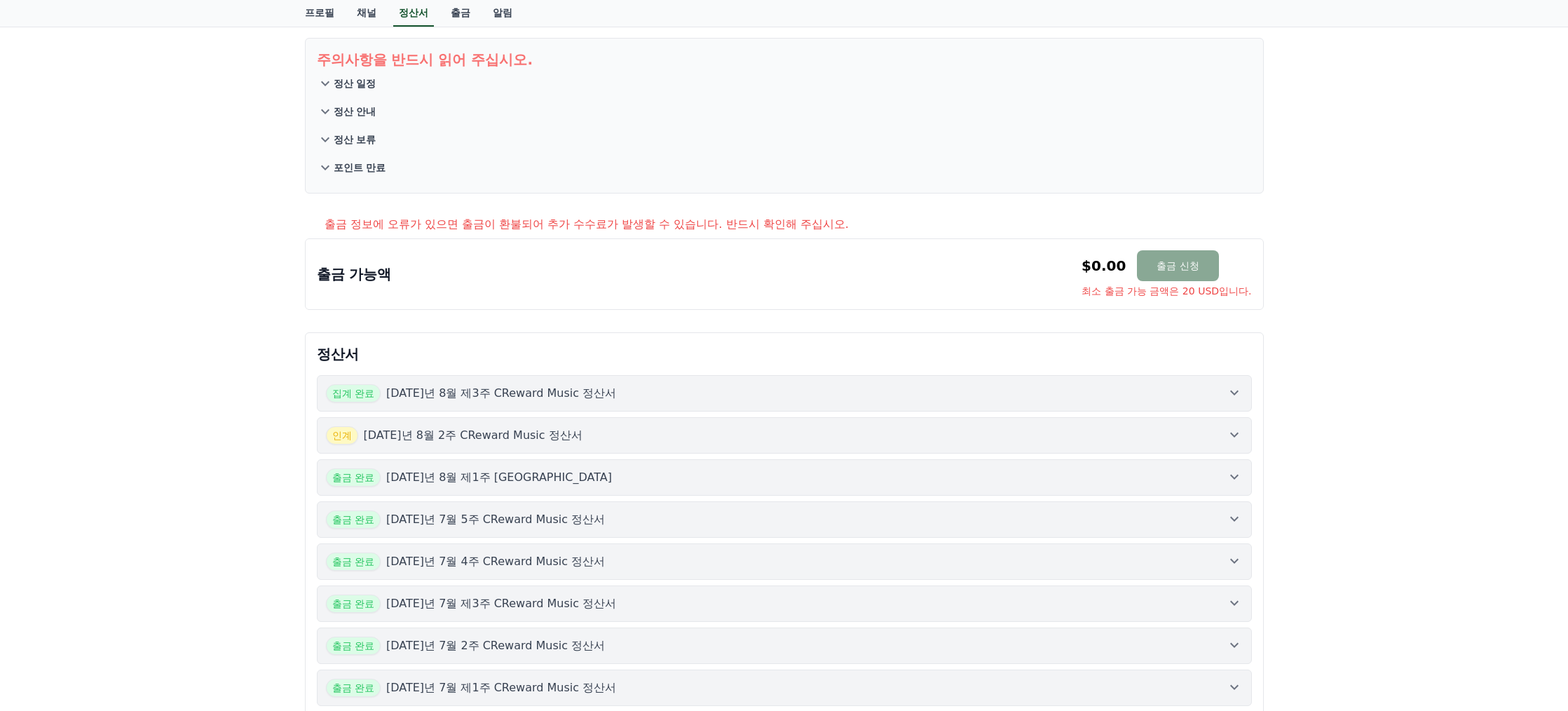
click at [646, 381] on button "집계 완료 [DATE]년 8월 제3주 CReward Music 정산서" at bounding box center [784, 394] width 936 height 36
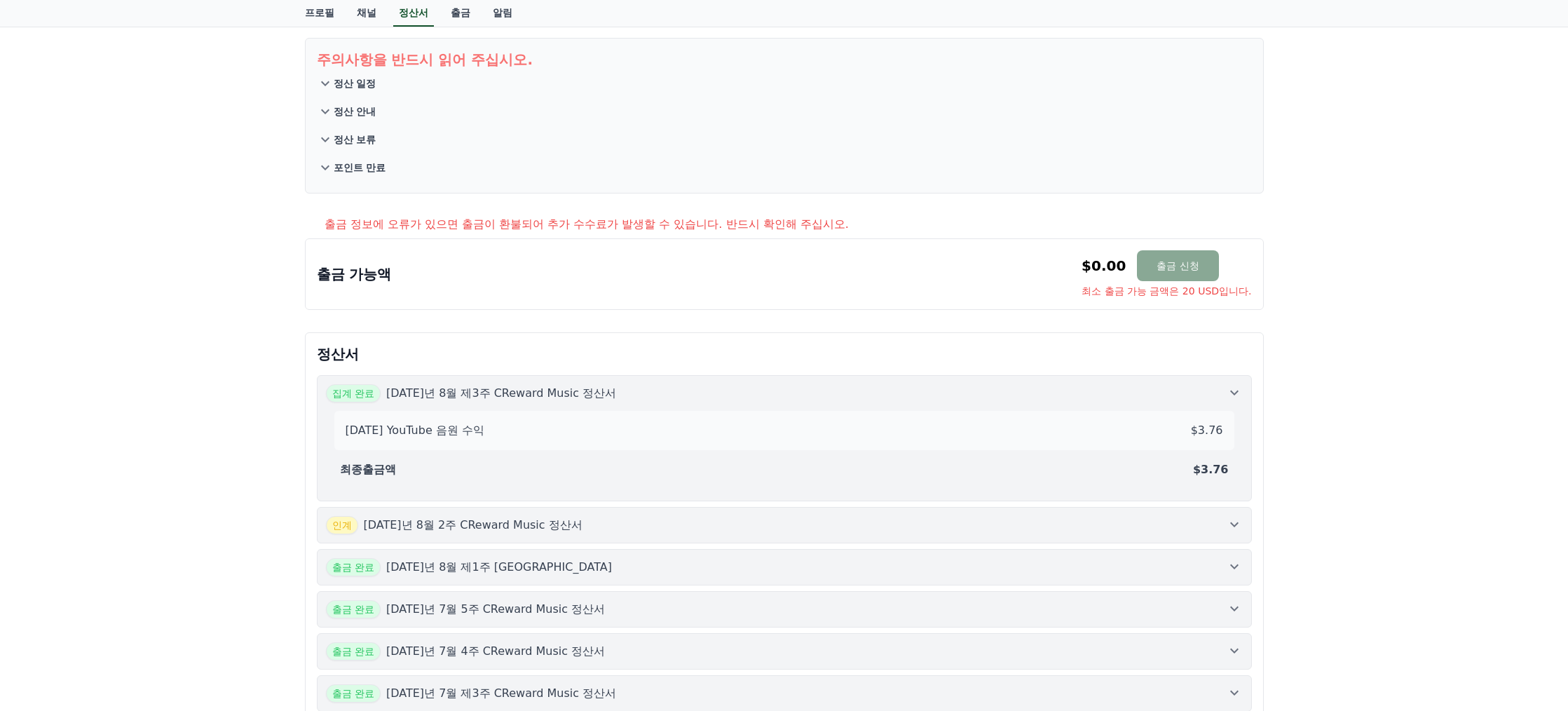
click at [650, 389] on div "집계 완료 [DATE]년 8월 제3주 CReward Music 정산서" at bounding box center [784, 393] width 917 height 18
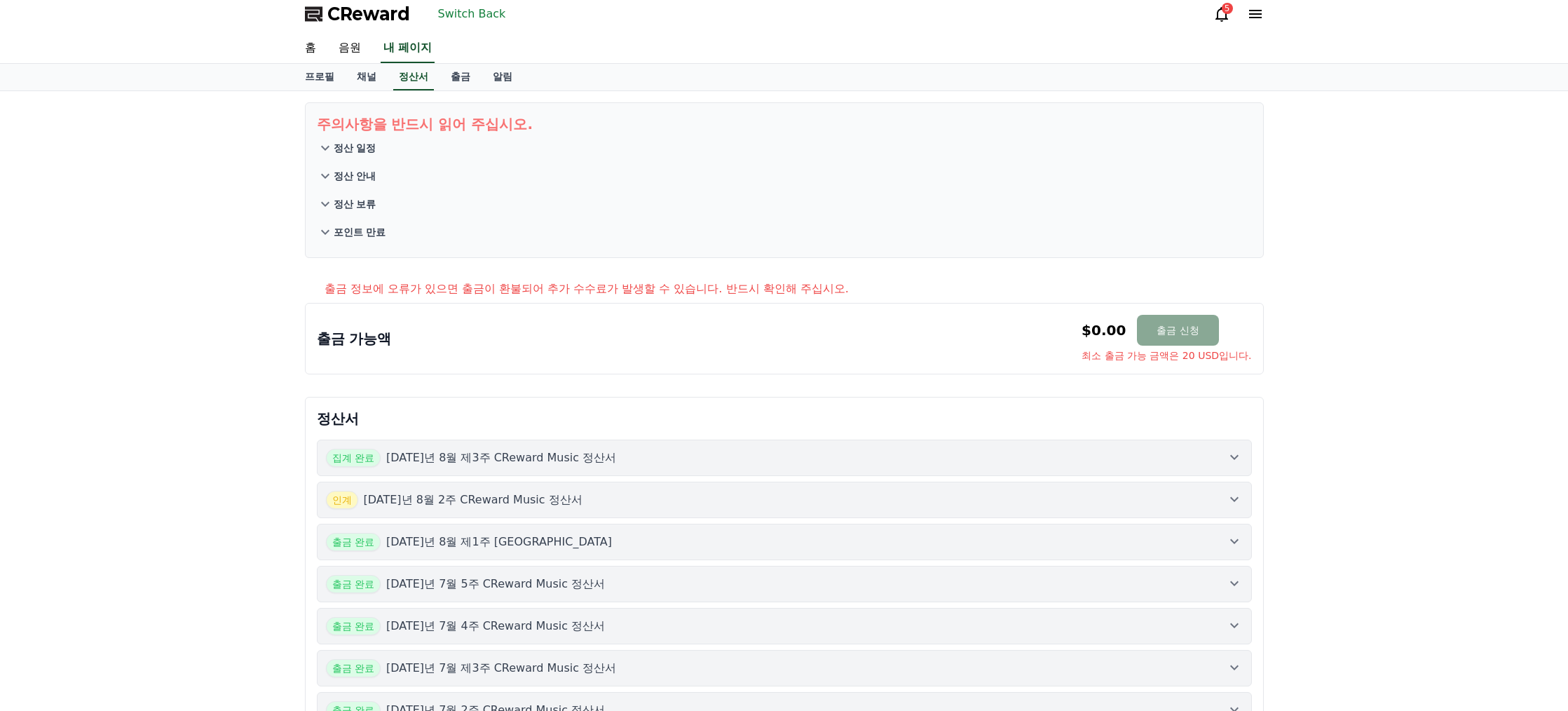
scroll to position [0, 0]
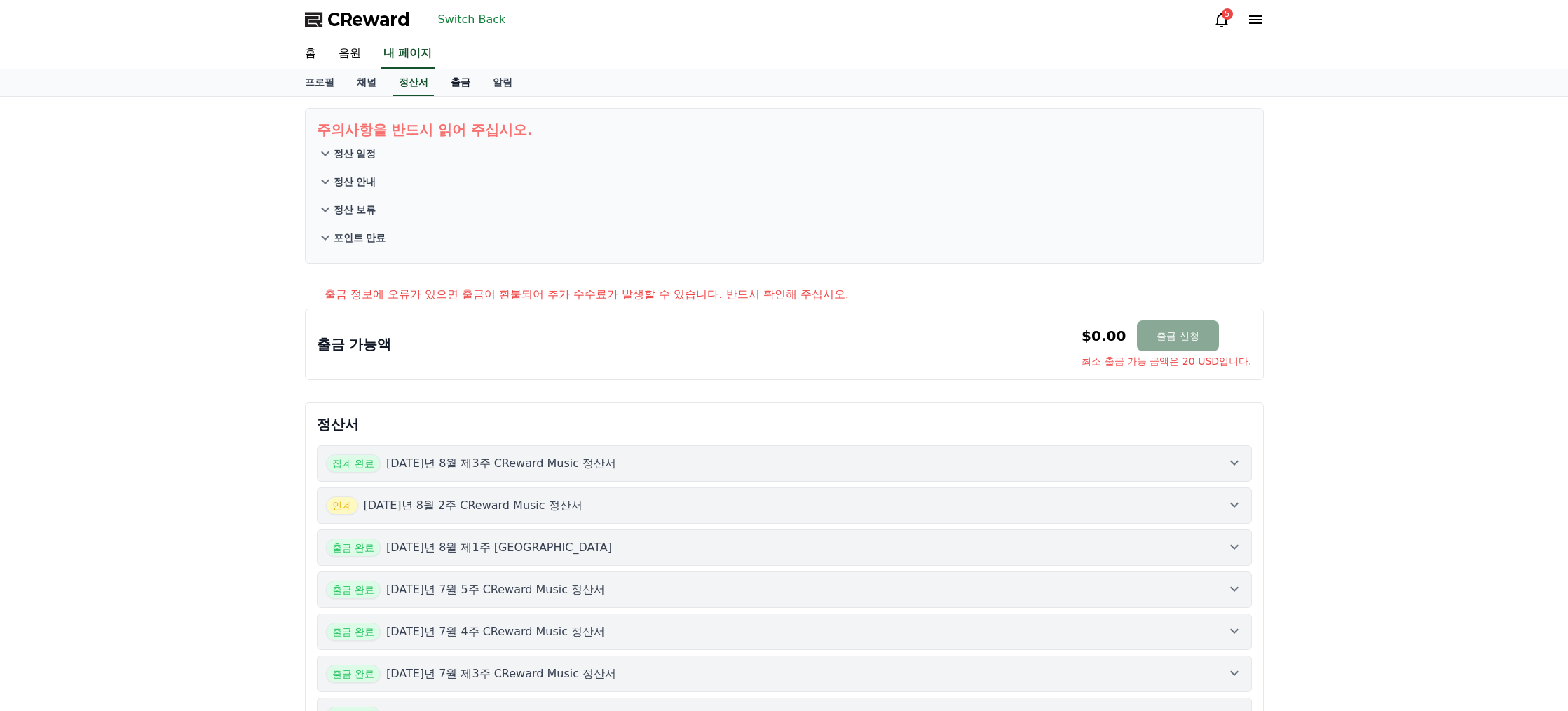
click at [467, 89] on link "출금" at bounding box center [460, 83] width 42 height 27
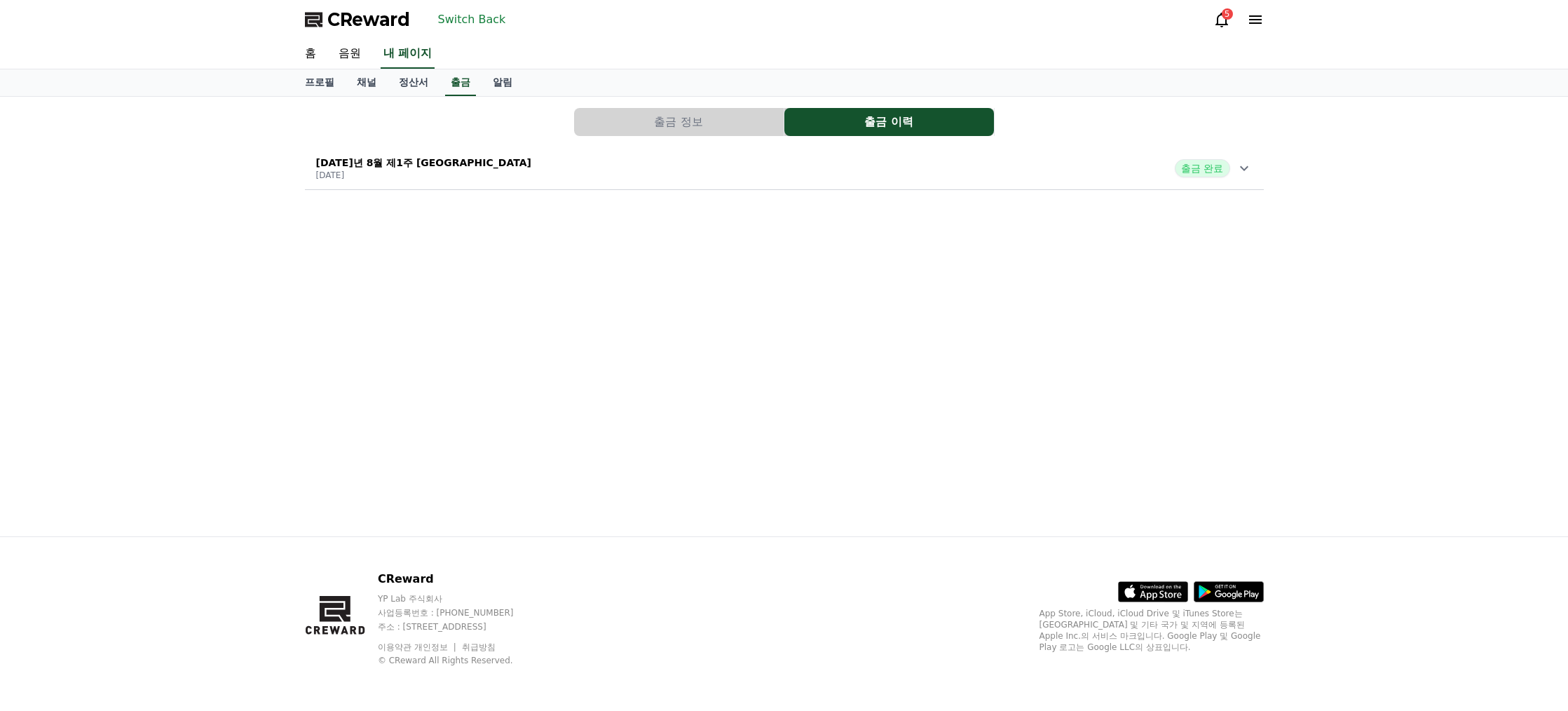
click at [647, 120] on button "출금 정보" at bounding box center [678, 121] width 210 height 28
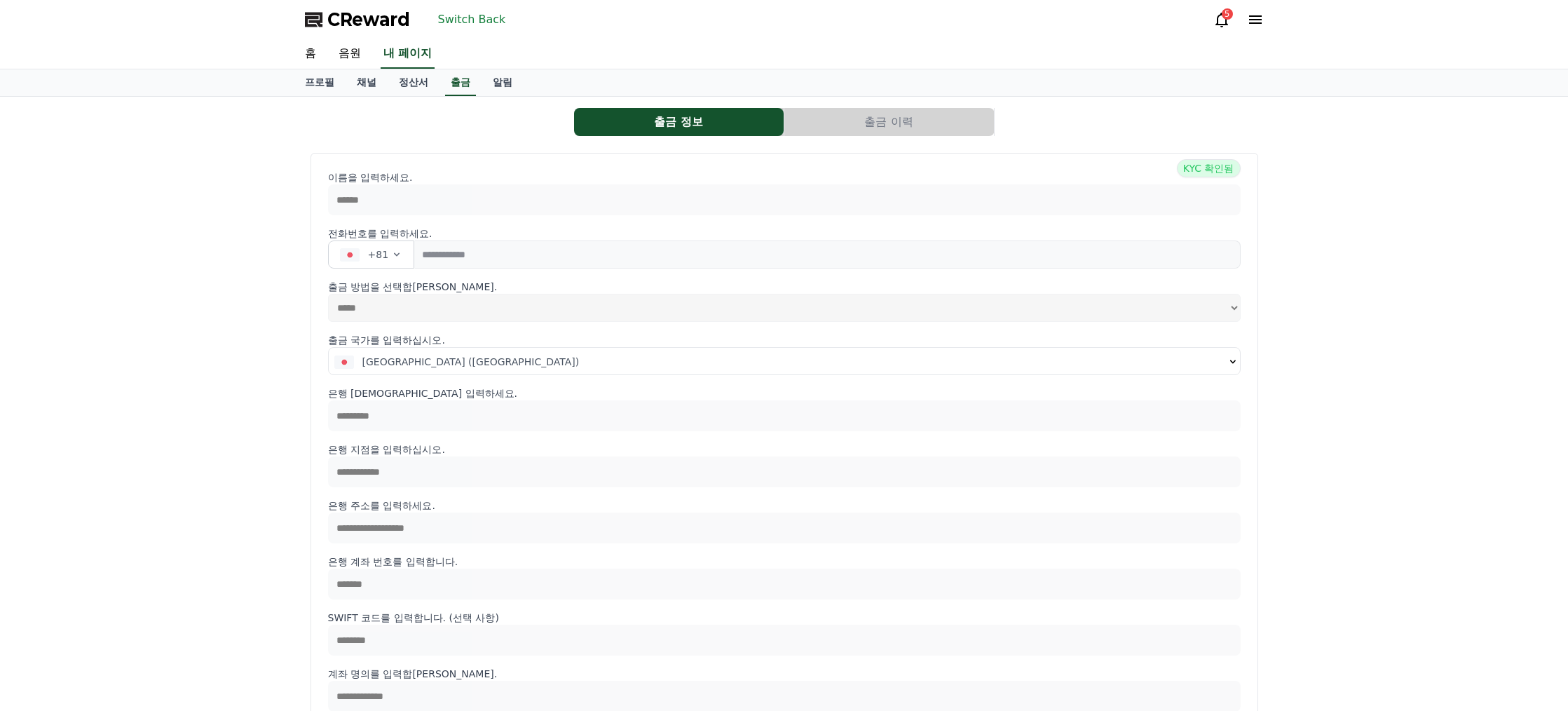
click at [860, 120] on button "출금 이력" at bounding box center [889, 121] width 210 height 28
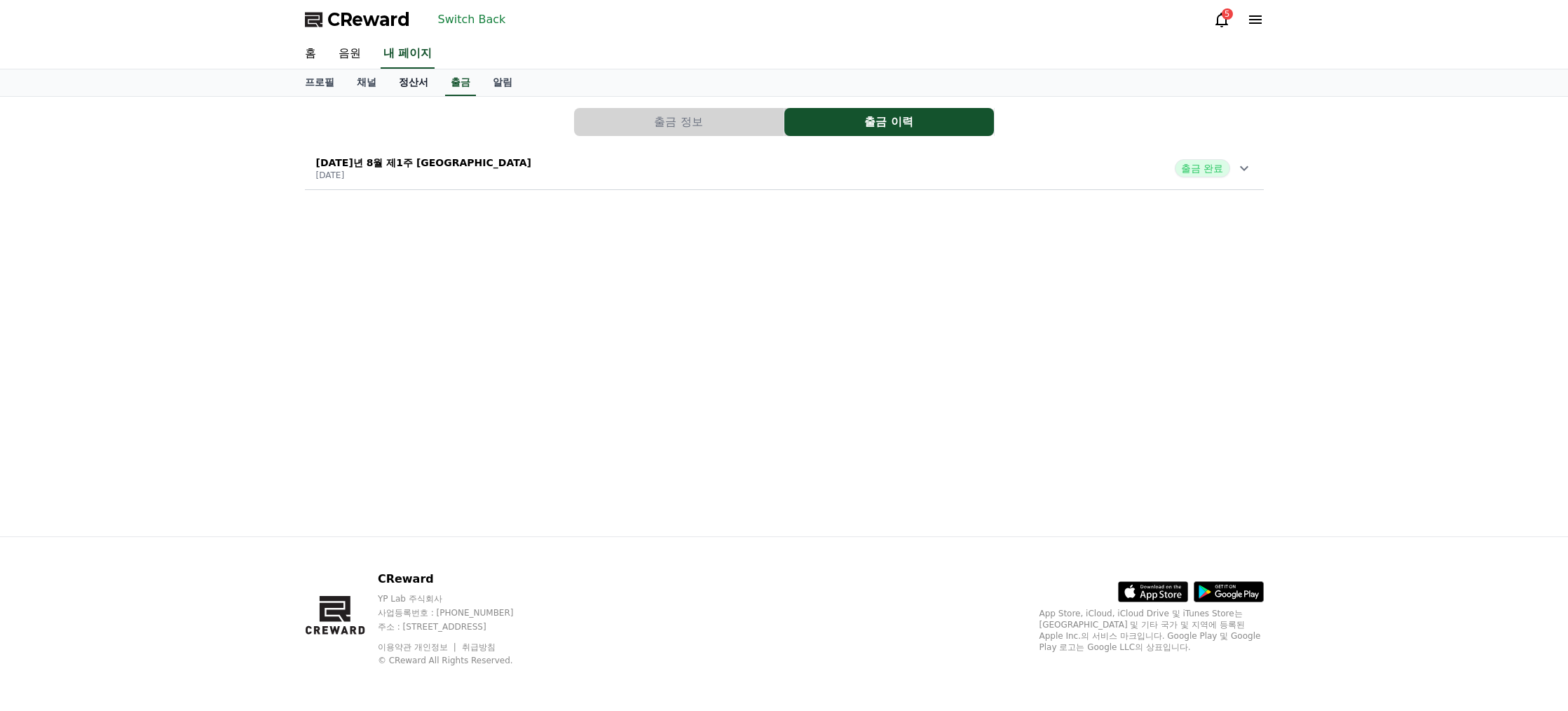
click at [401, 82] on font "정산서" at bounding box center [413, 82] width 29 height 11
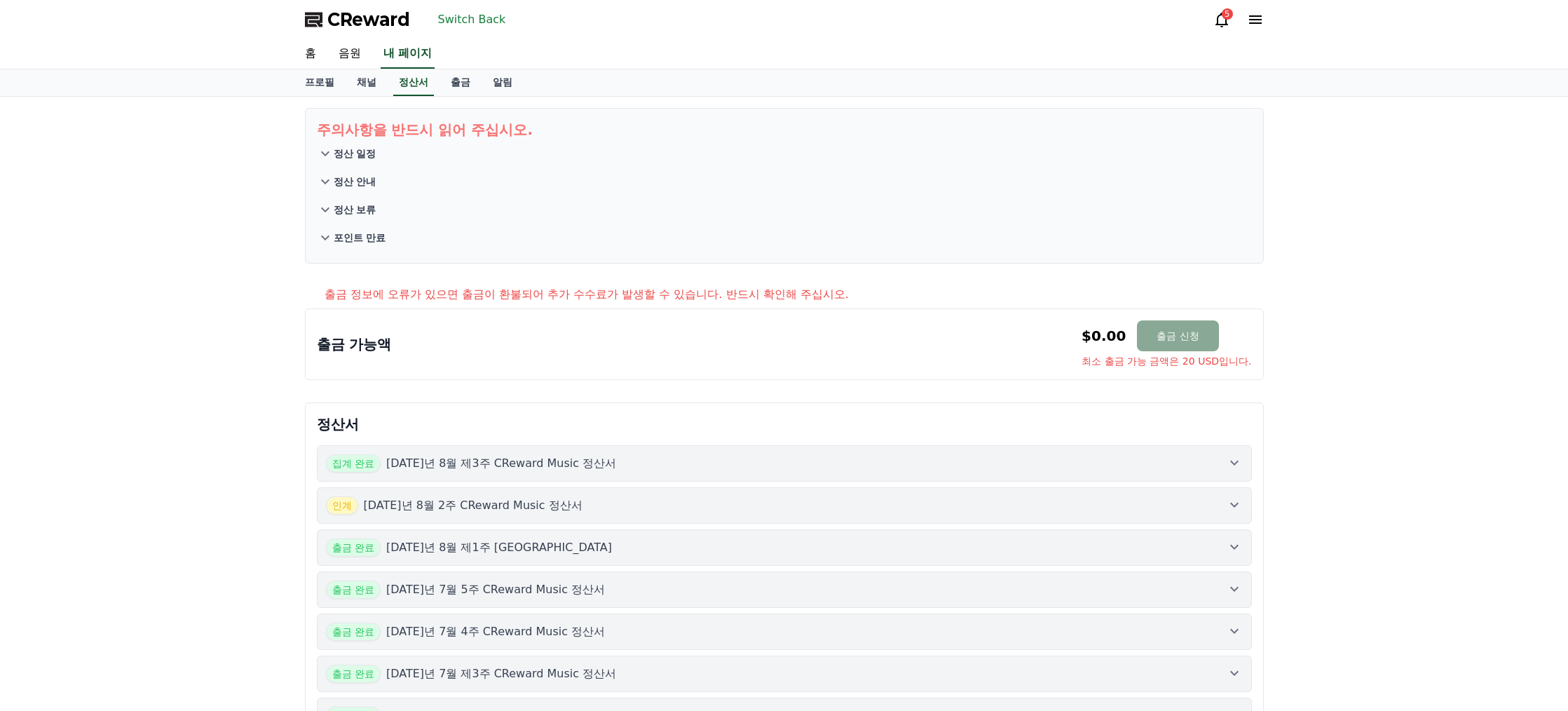
click at [708, 451] on button "집계 완료 [DATE]년 8월 제3주 CReward Music 정산서" at bounding box center [784, 463] width 936 height 36
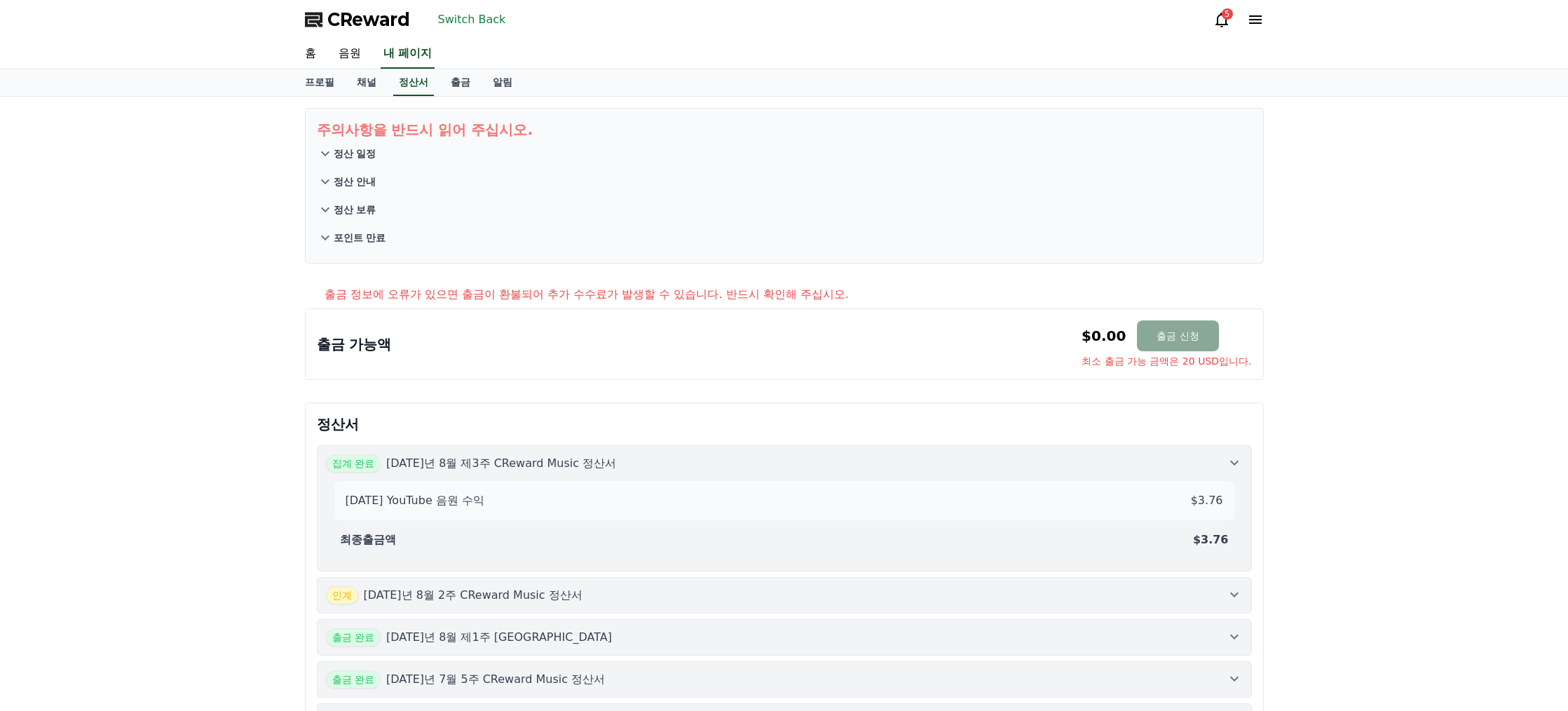
click at [685, 451] on button "집계 완료 [DATE]년 8월 제3주 CReward Music 정산서 [DATE] YouTube 음원 수익 $3.76 최종출금액 $3.76" at bounding box center [784, 508] width 936 height 126
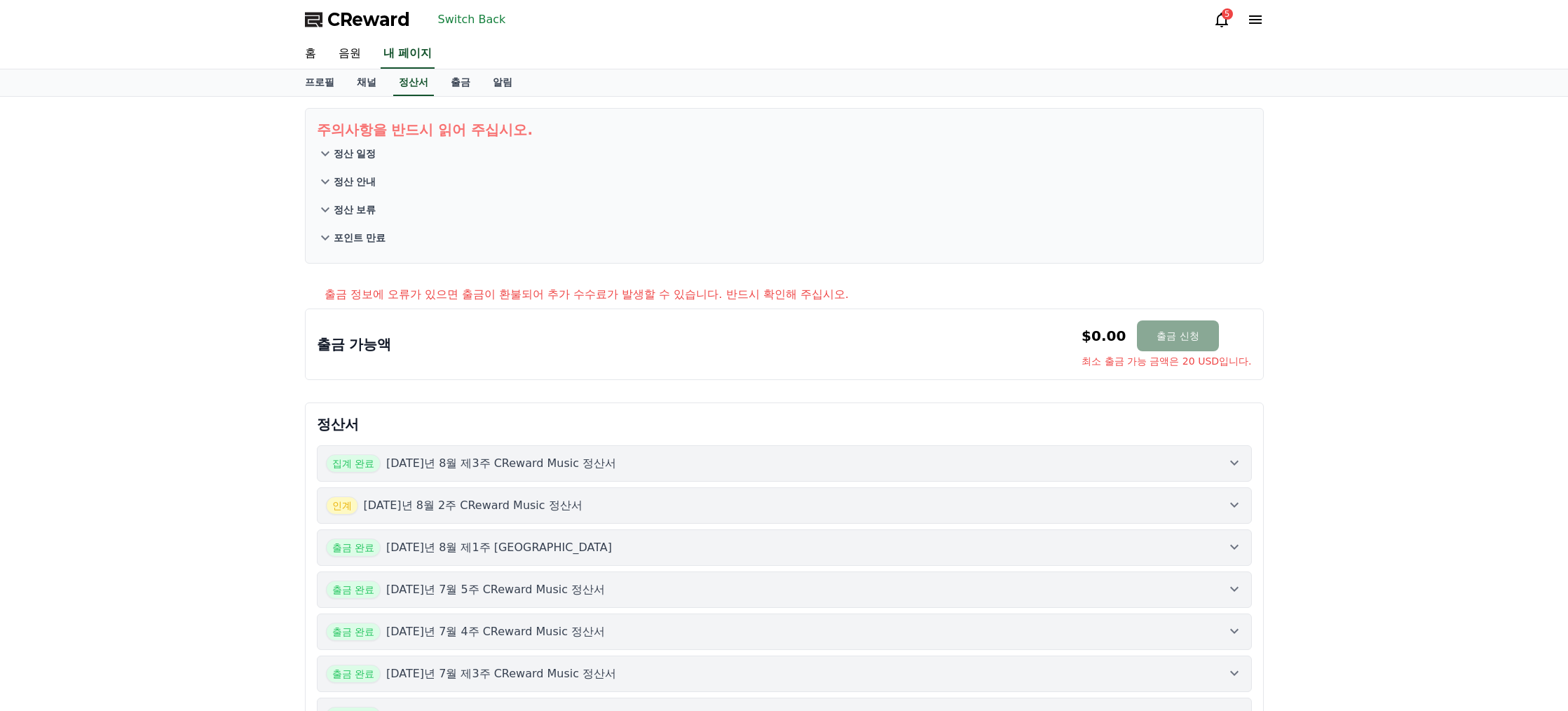
click at [657, 495] on button "인계 [DATE]년 8월 2주 CReward Music 정산서" at bounding box center [784, 506] width 936 height 36
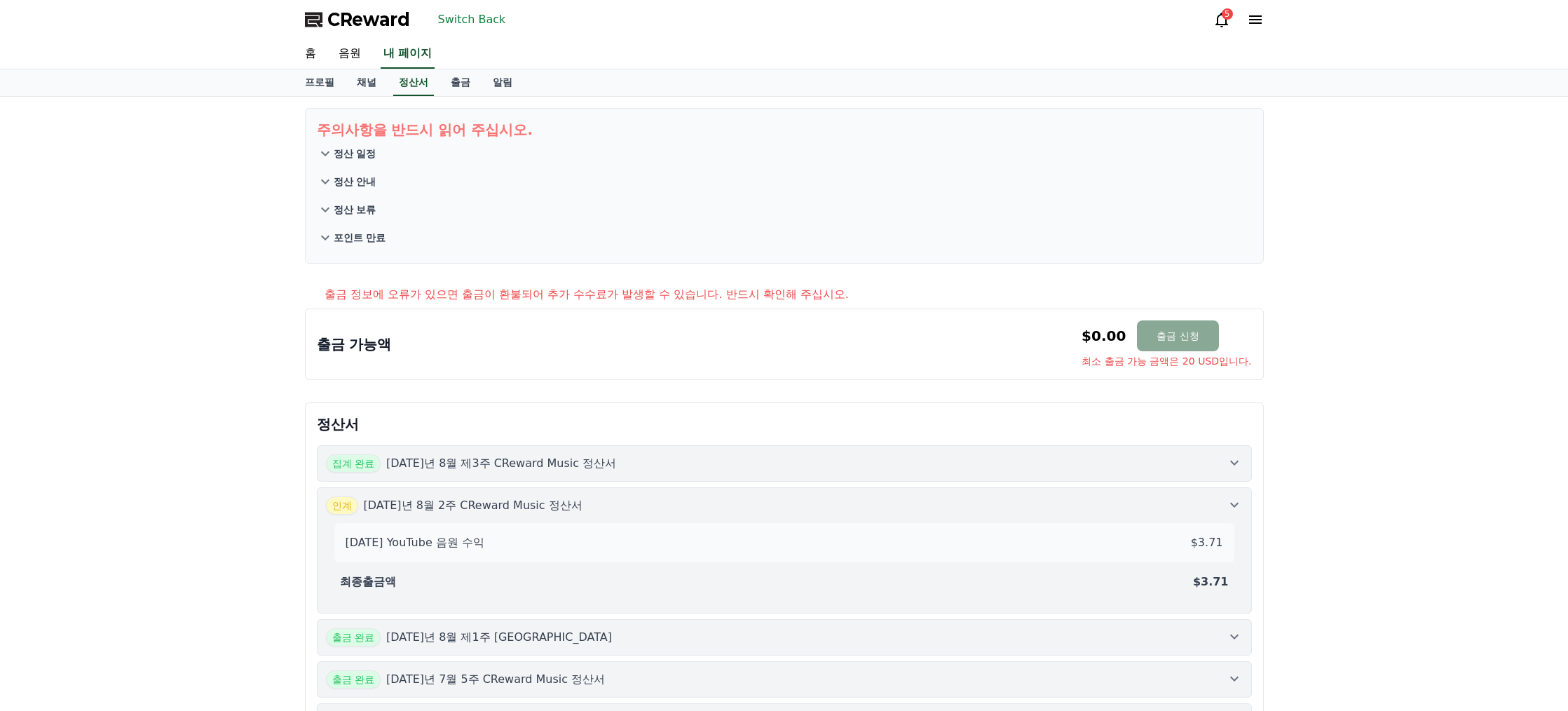
click at [658, 499] on div "인계 [DATE]년 8월 2주 CReward Music 정산서" at bounding box center [784, 505] width 917 height 18
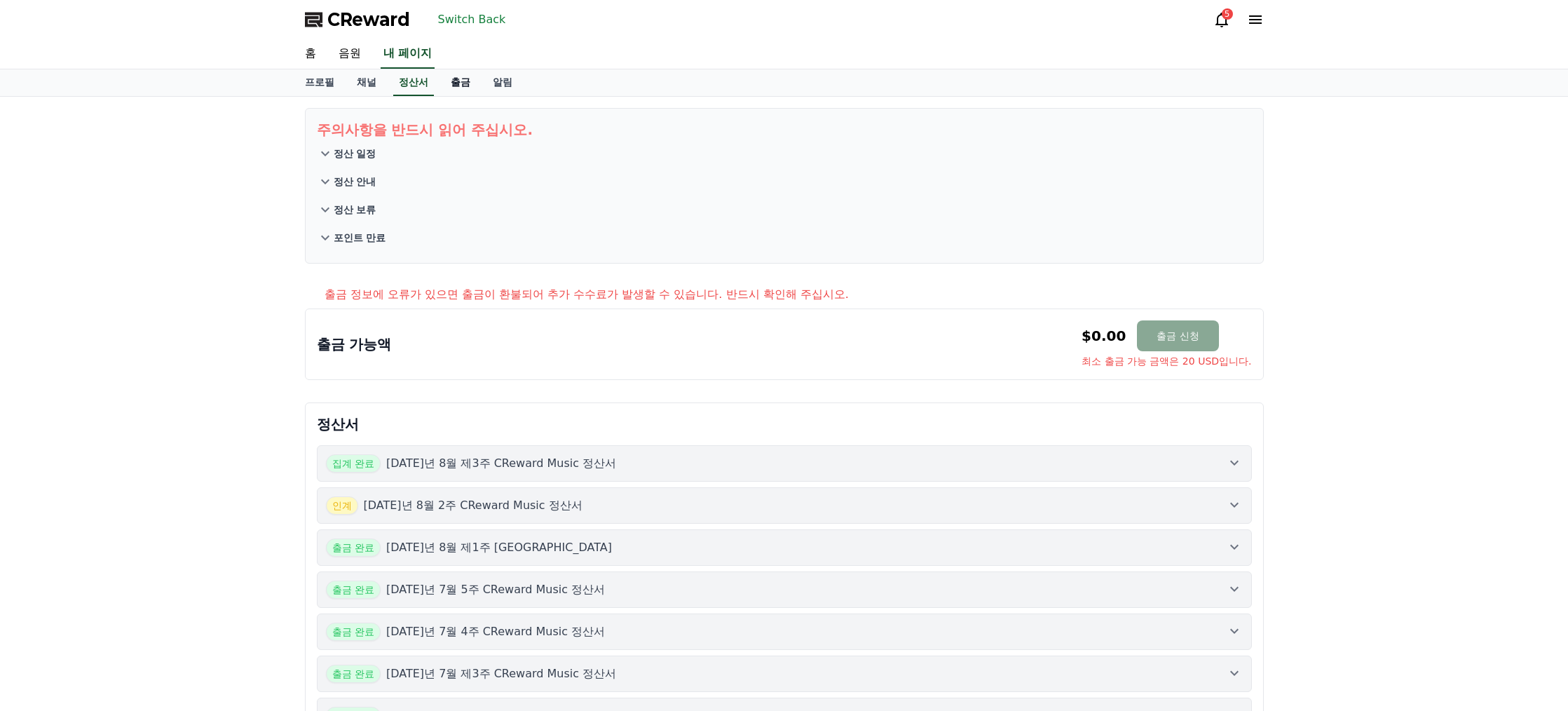
click at [460, 90] on link "출금" at bounding box center [460, 83] width 42 height 27
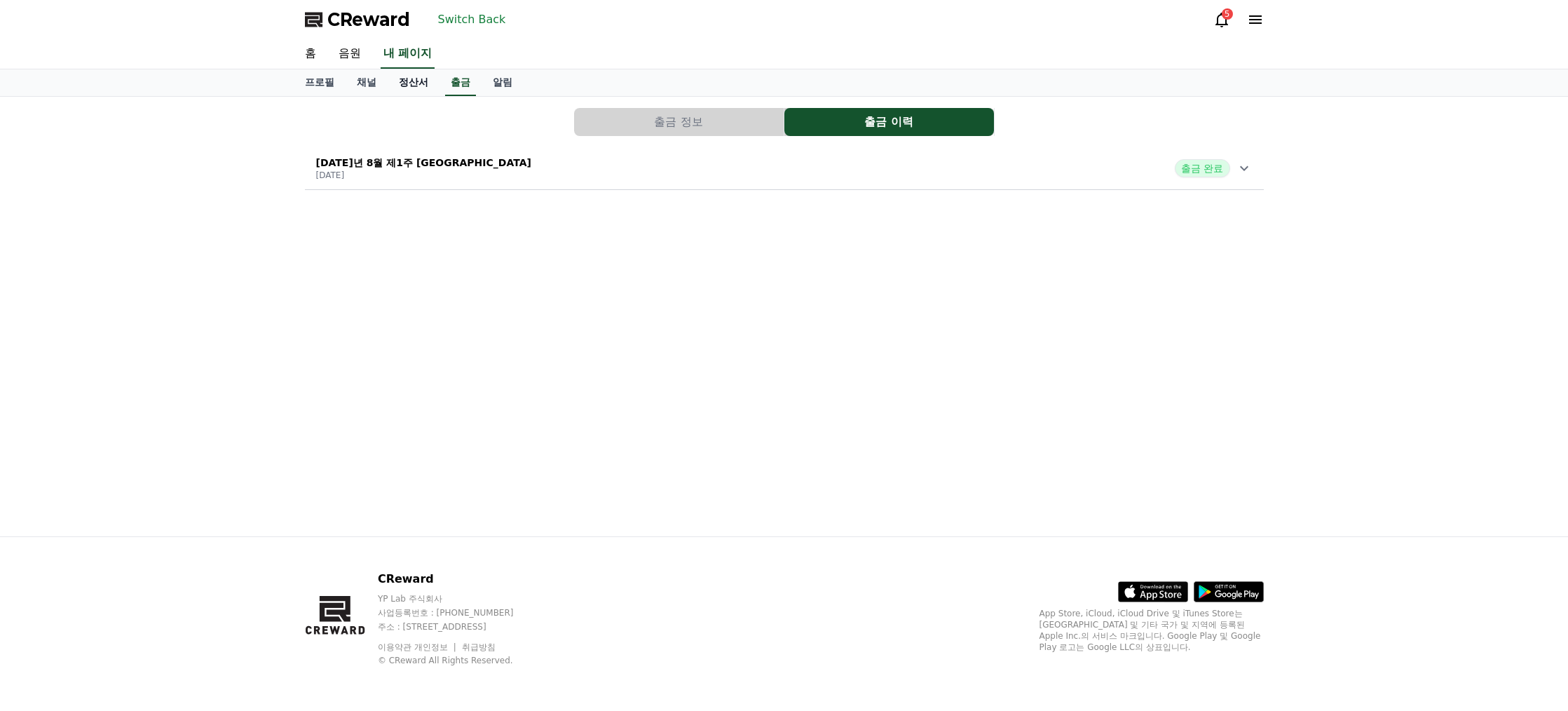
click at [408, 89] on link "정산서" at bounding box center [414, 83] width 52 height 27
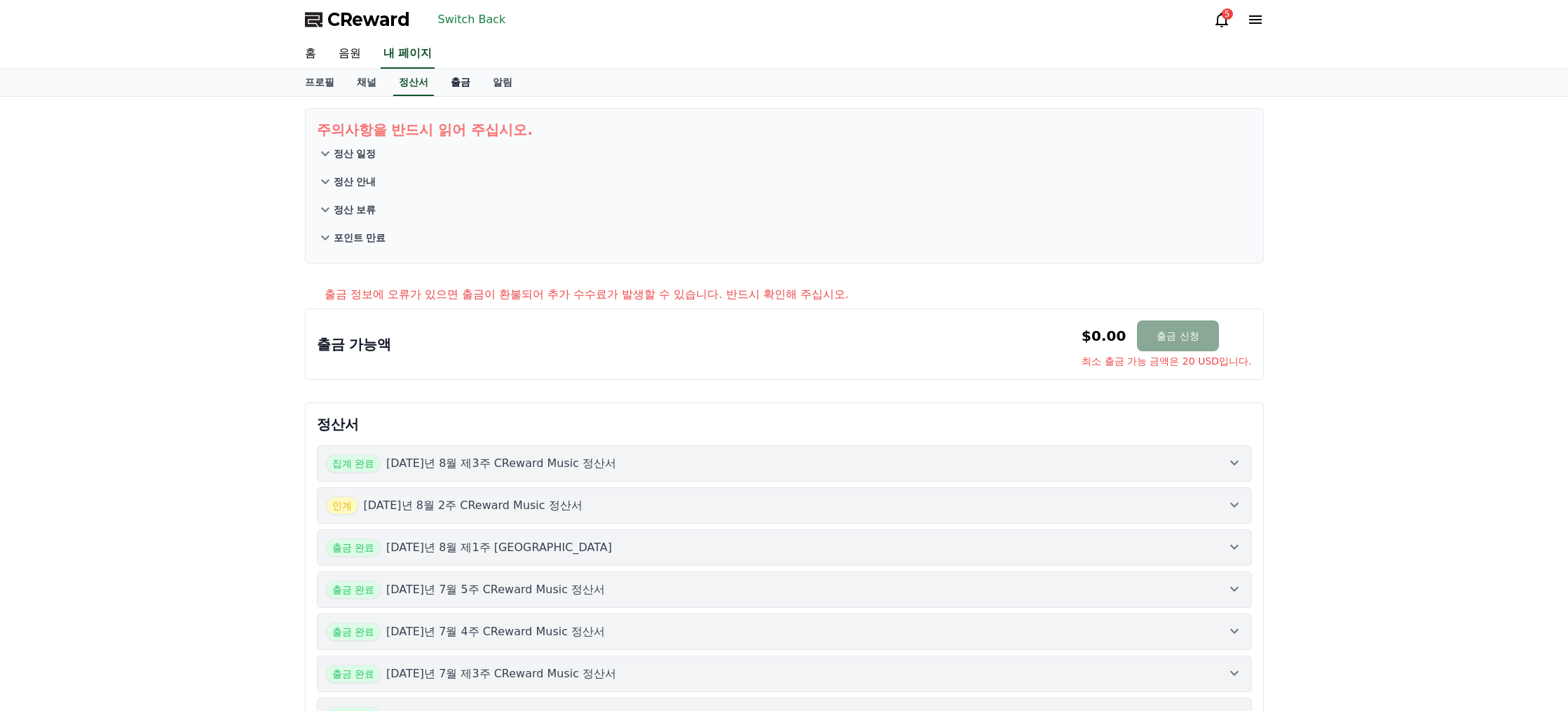
click at [480, 83] on link "출금" at bounding box center [460, 83] width 42 height 27
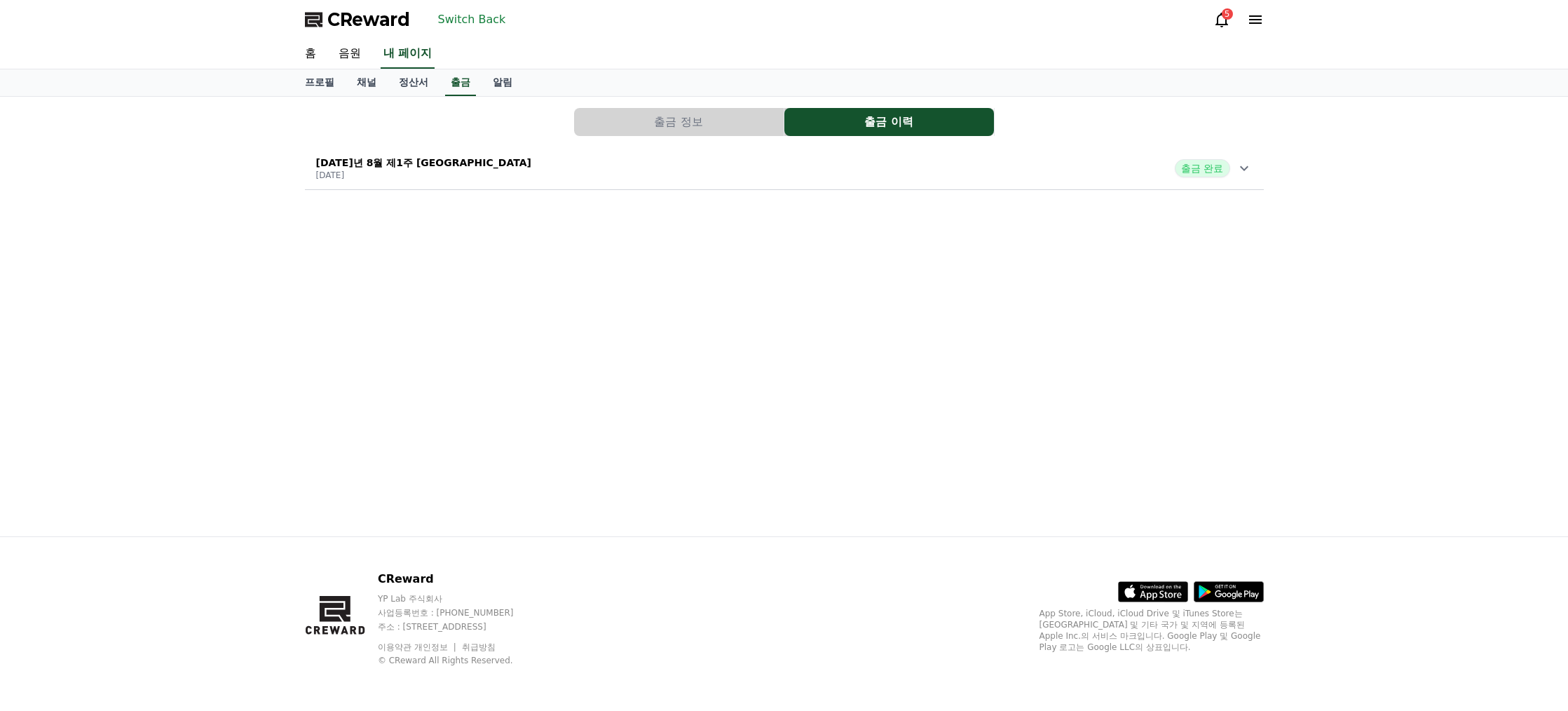
click at [1232, 175] on div "출금 완료" at bounding box center [1213, 168] width 77 height 18
click at [1238, 172] on icon at bounding box center [1244, 168] width 17 height 17
click at [1180, 169] on span "출금 완료" at bounding box center [1202, 168] width 55 height 18
click at [1190, 169] on font "출금 완료" at bounding box center [1202, 168] width 42 height 11
drag, startPoint x: 1178, startPoint y: 169, endPoint x: 1288, endPoint y: 167, distance: 110.0
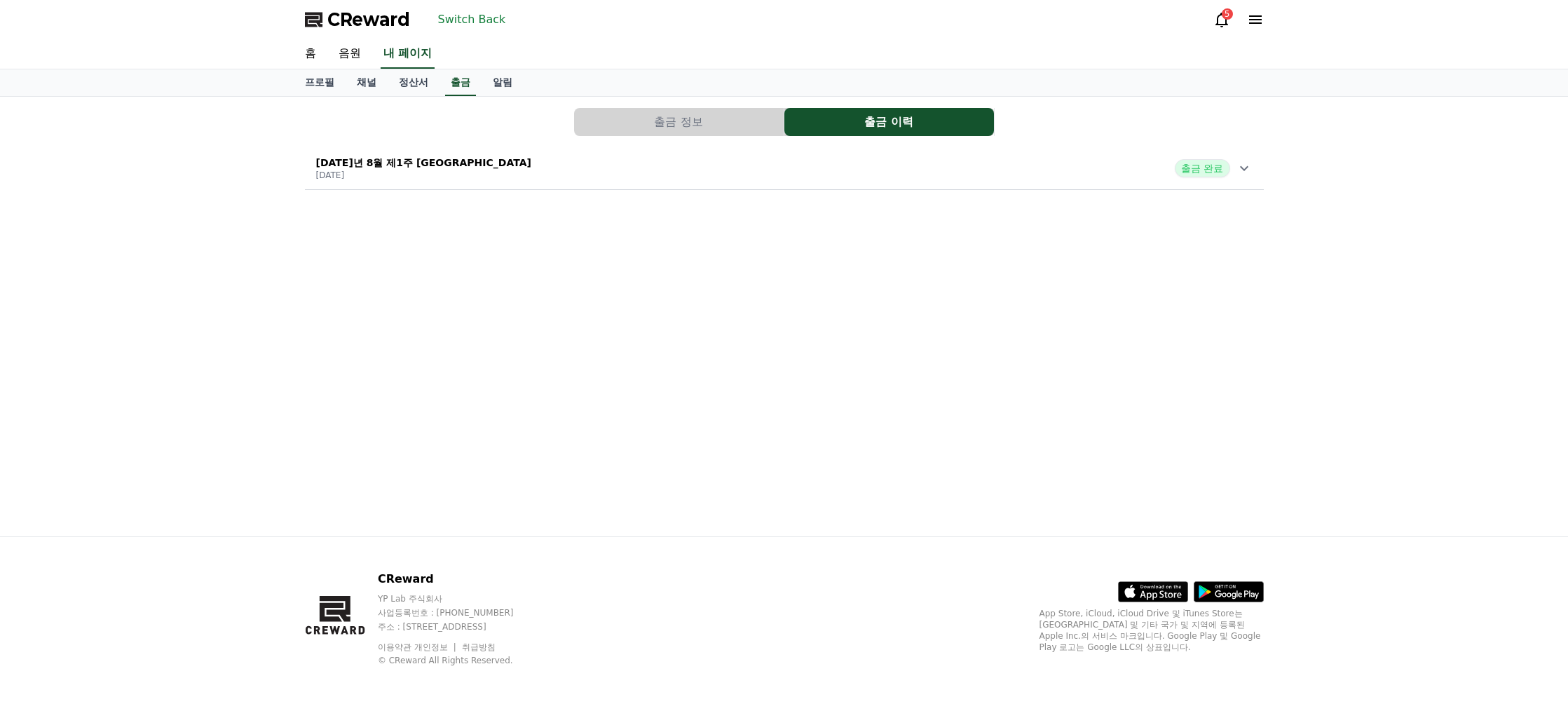
click at [1240, 164] on div "출금 완료" at bounding box center [1213, 168] width 77 height 18
click at [661, 113] on button "출금 정보" at bounding box center [678, 121] width 210 height 28
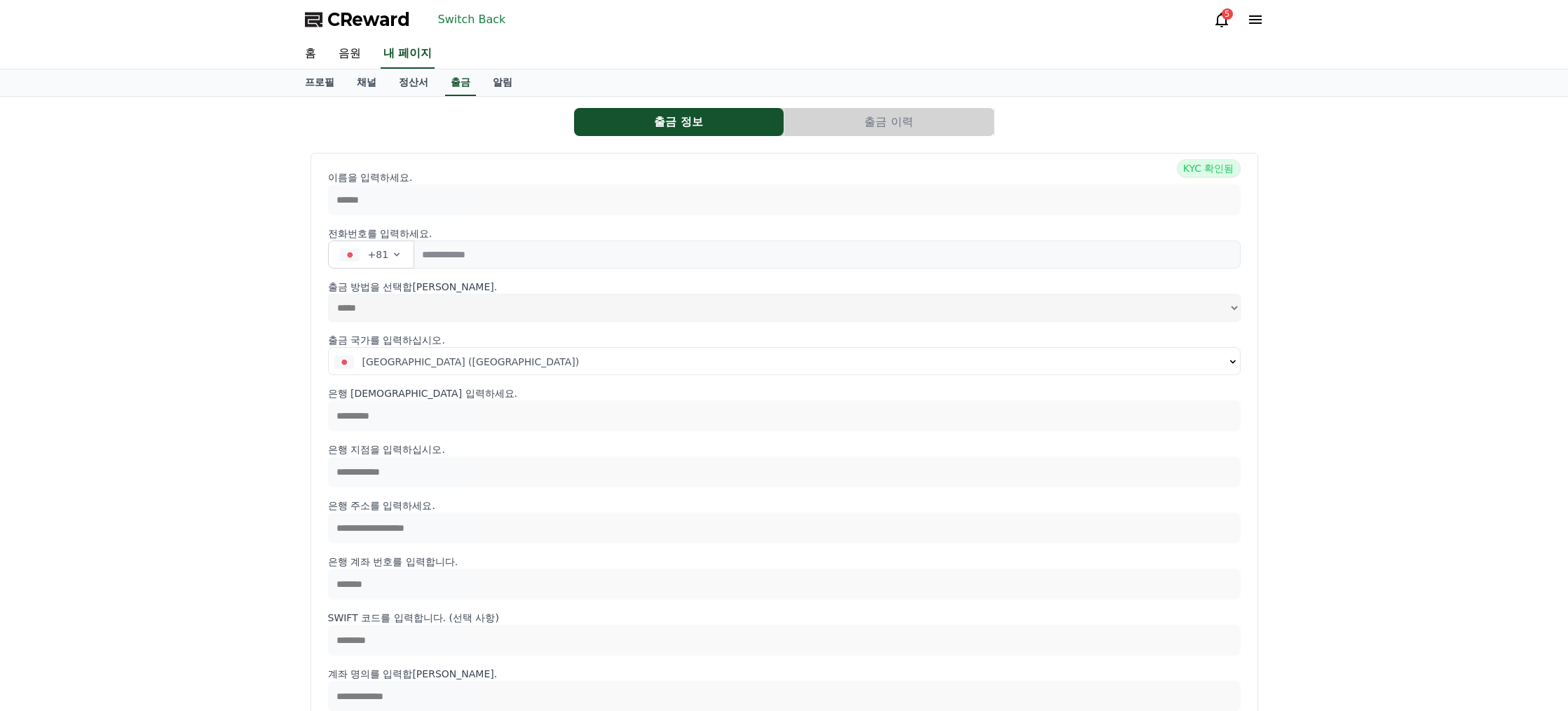
click at [882, 120] on font "출금 이력" at bounding box center [888, 121] width 48 height 13
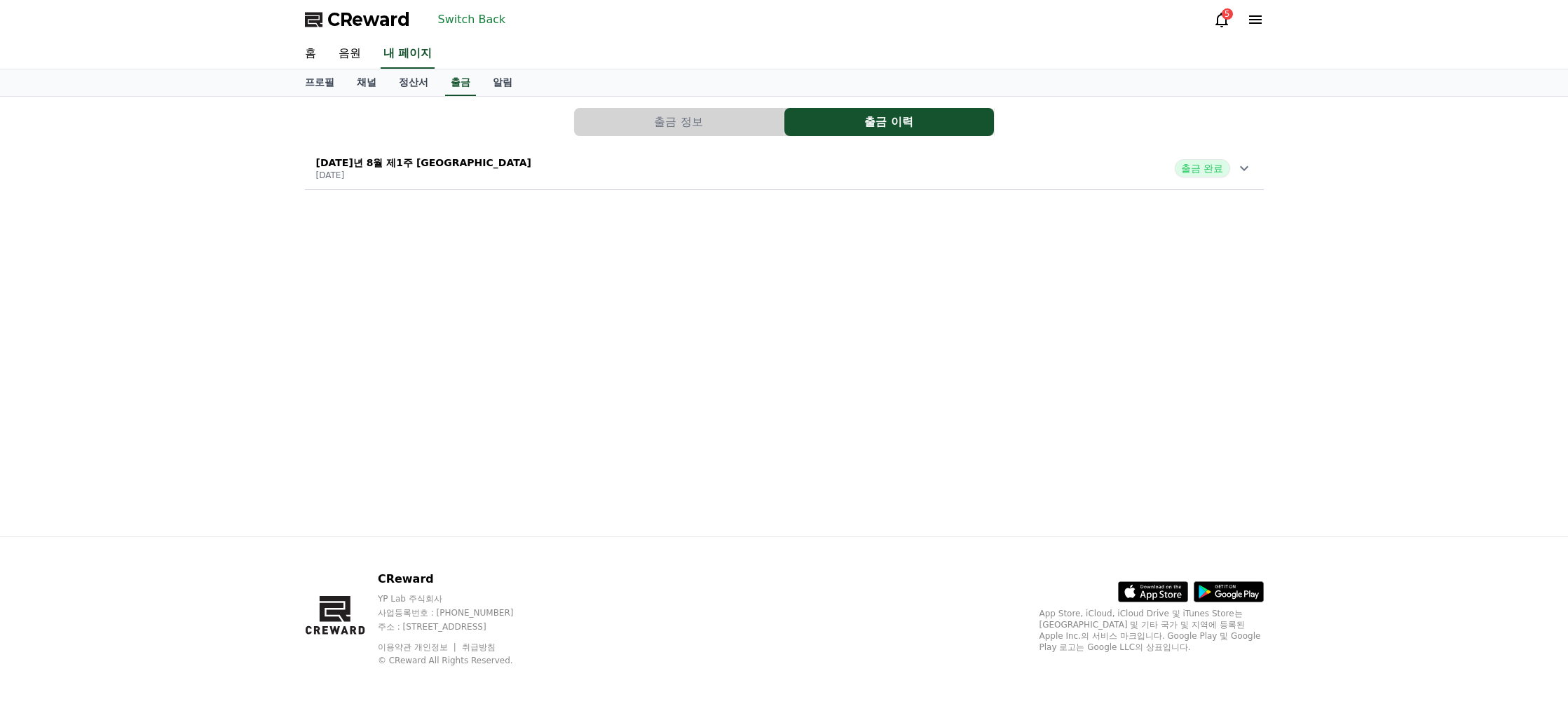
click at [735, 114] on button "출금 정보" at bounding box center [678, 121] width 210 height 28
select select
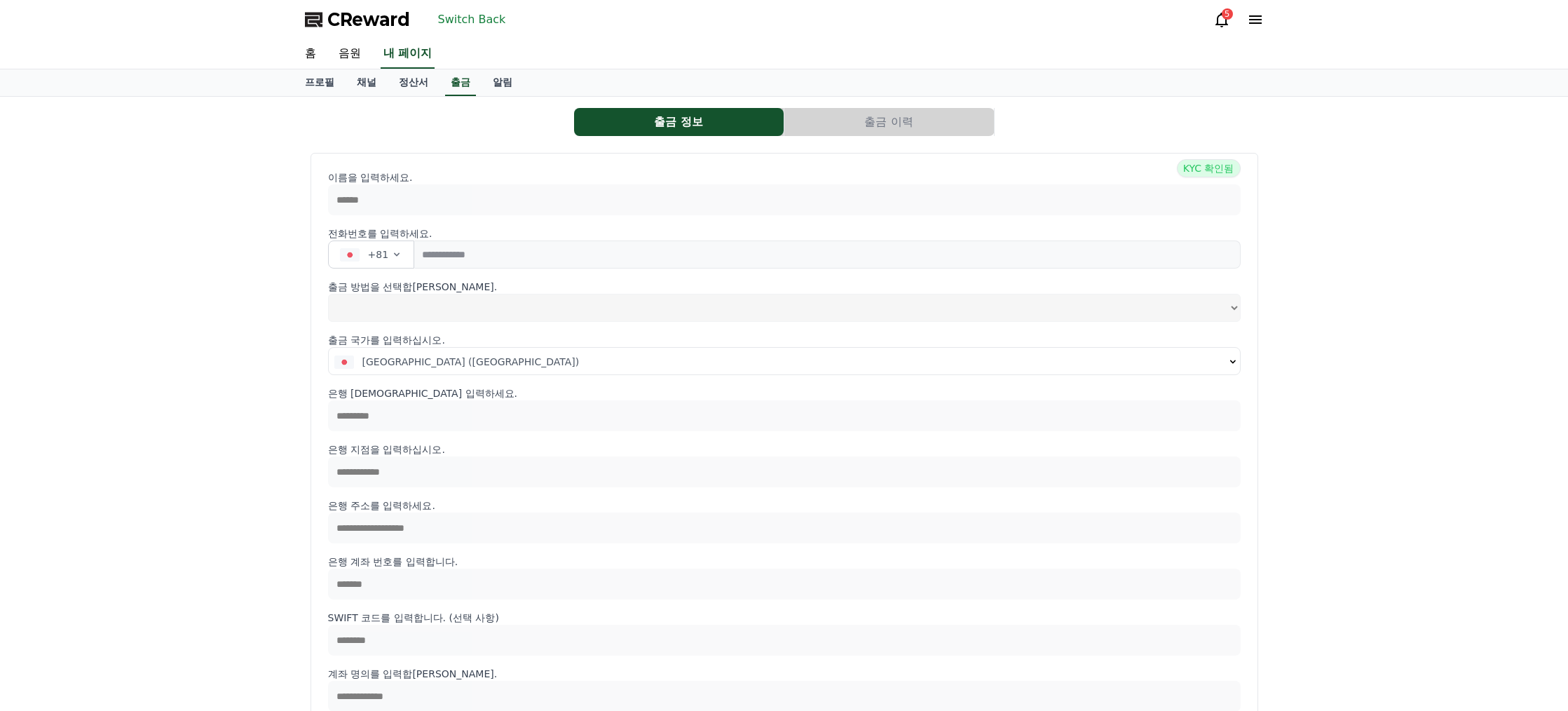
click at [856, 120] on button "출금 이력" at bounding box center [889, 121] width 210 height 28
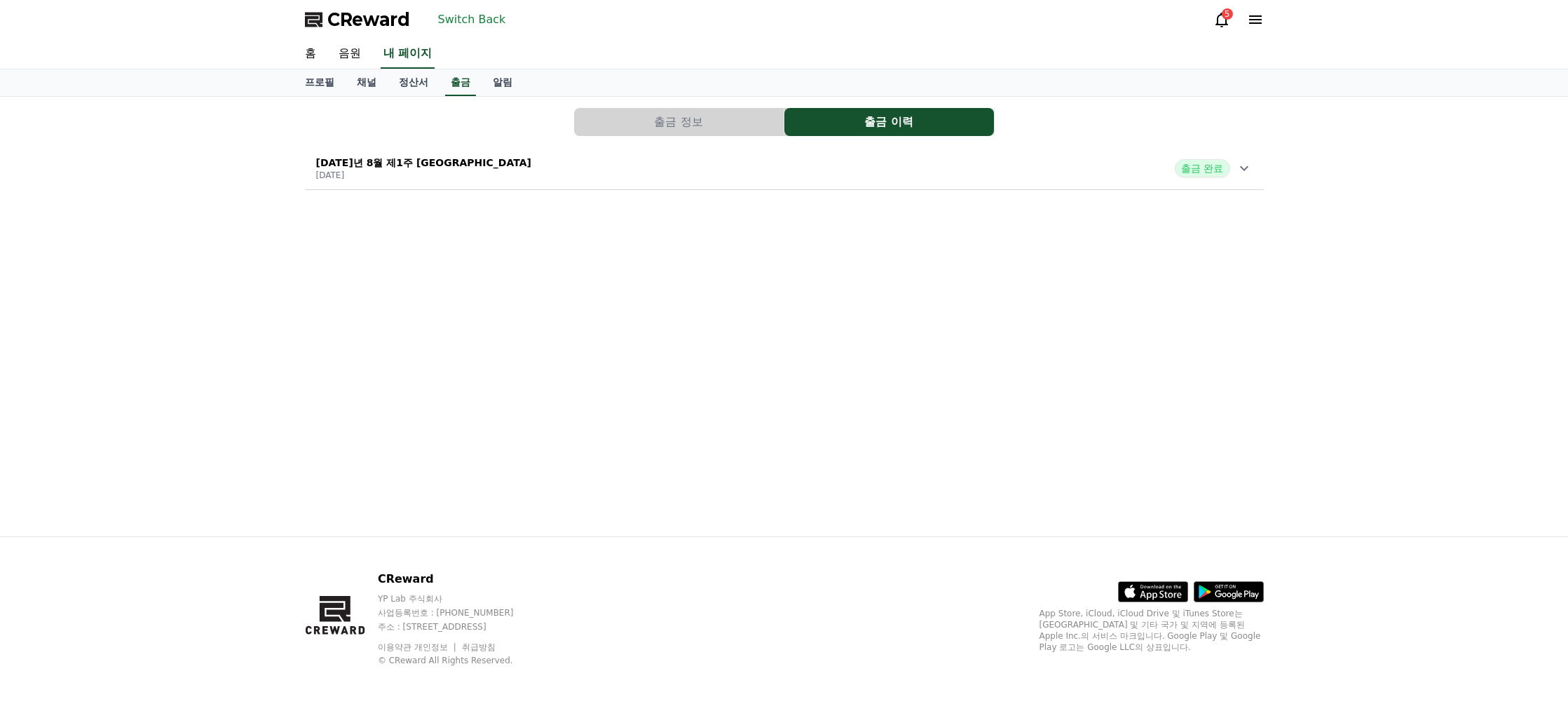
click at [647, 113] on button "출금 정보" at bounding box center [678, 121] width 210 height 28
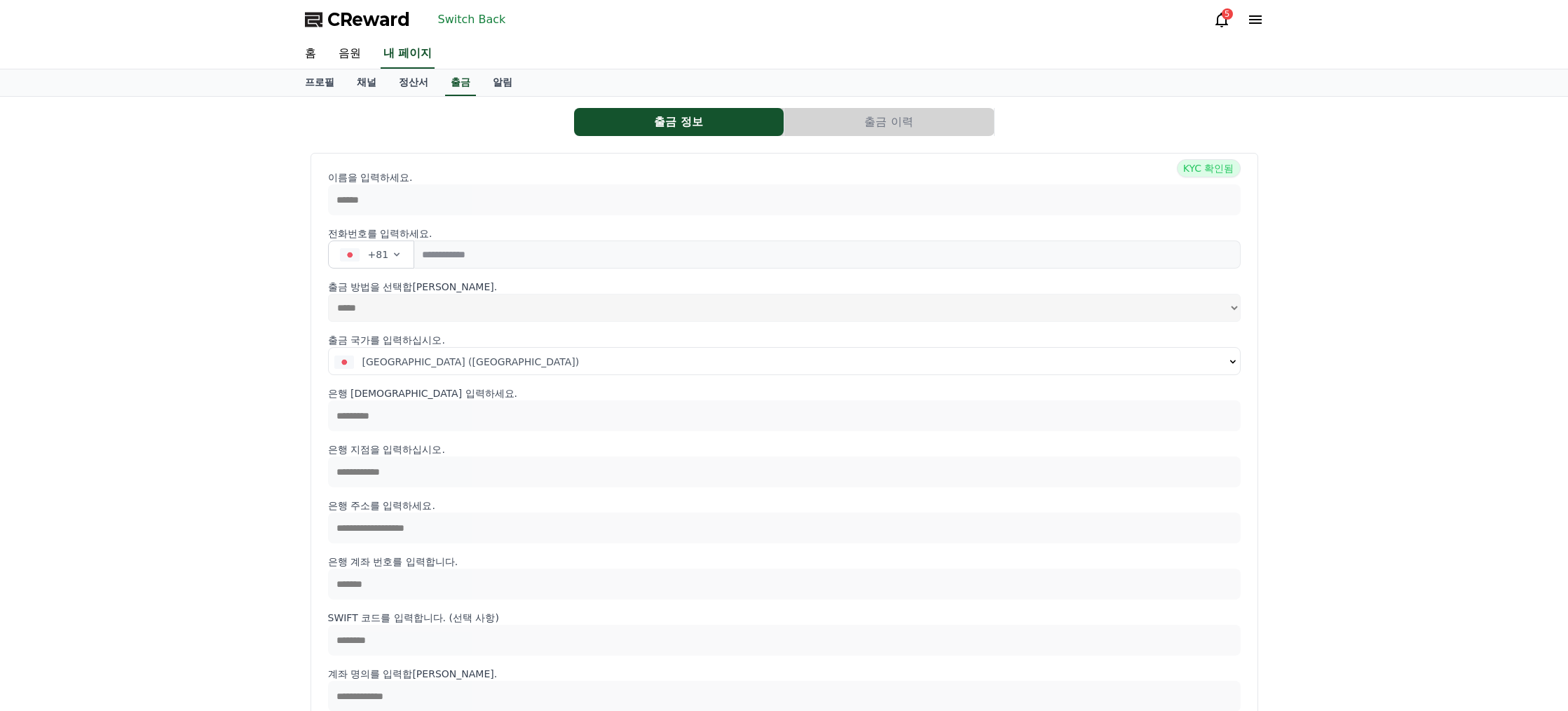
click at [831, 123] on button "출금 이력" at bounding box center [889, 121] width 210 height 28
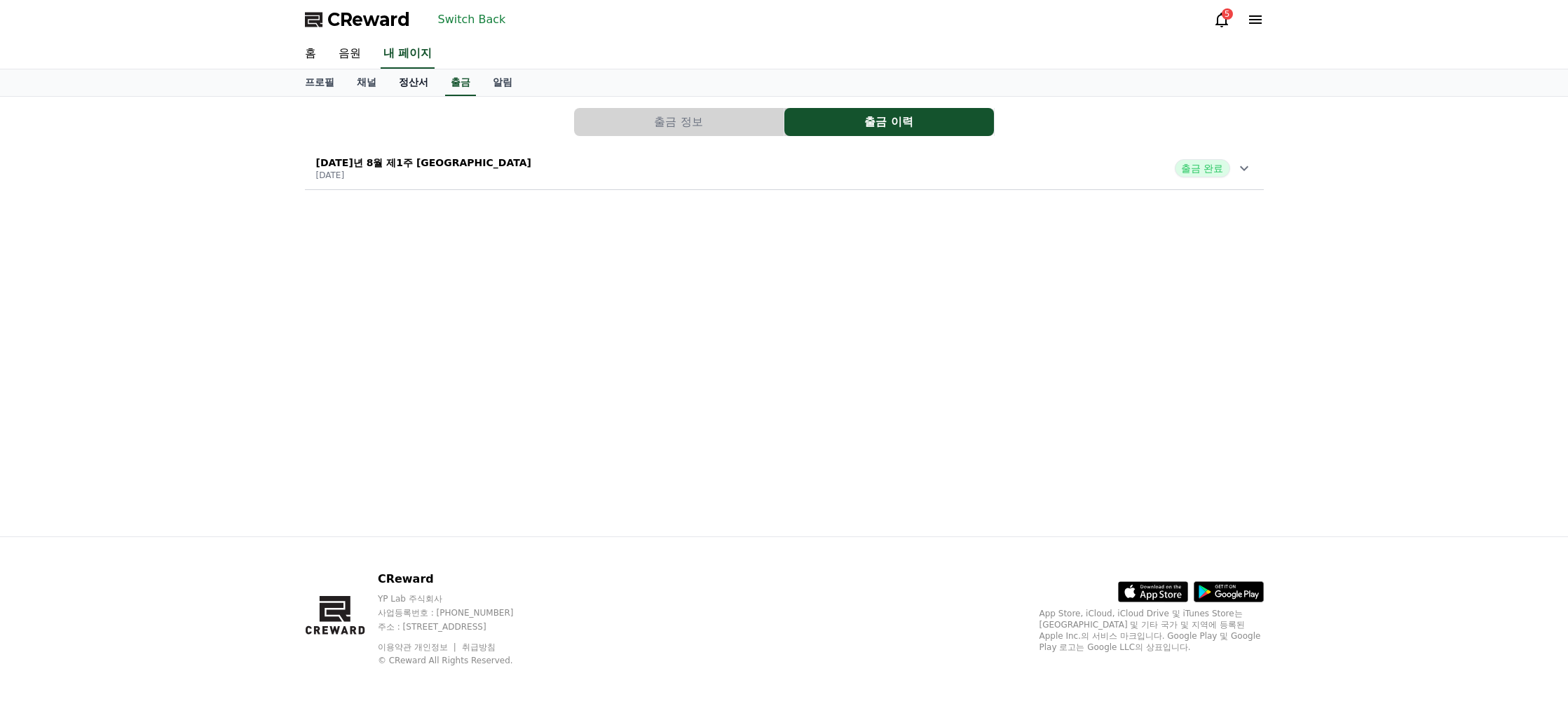
click at [401, 86] on font "정산서" at bounding box center [413, 82] width 29 height 11
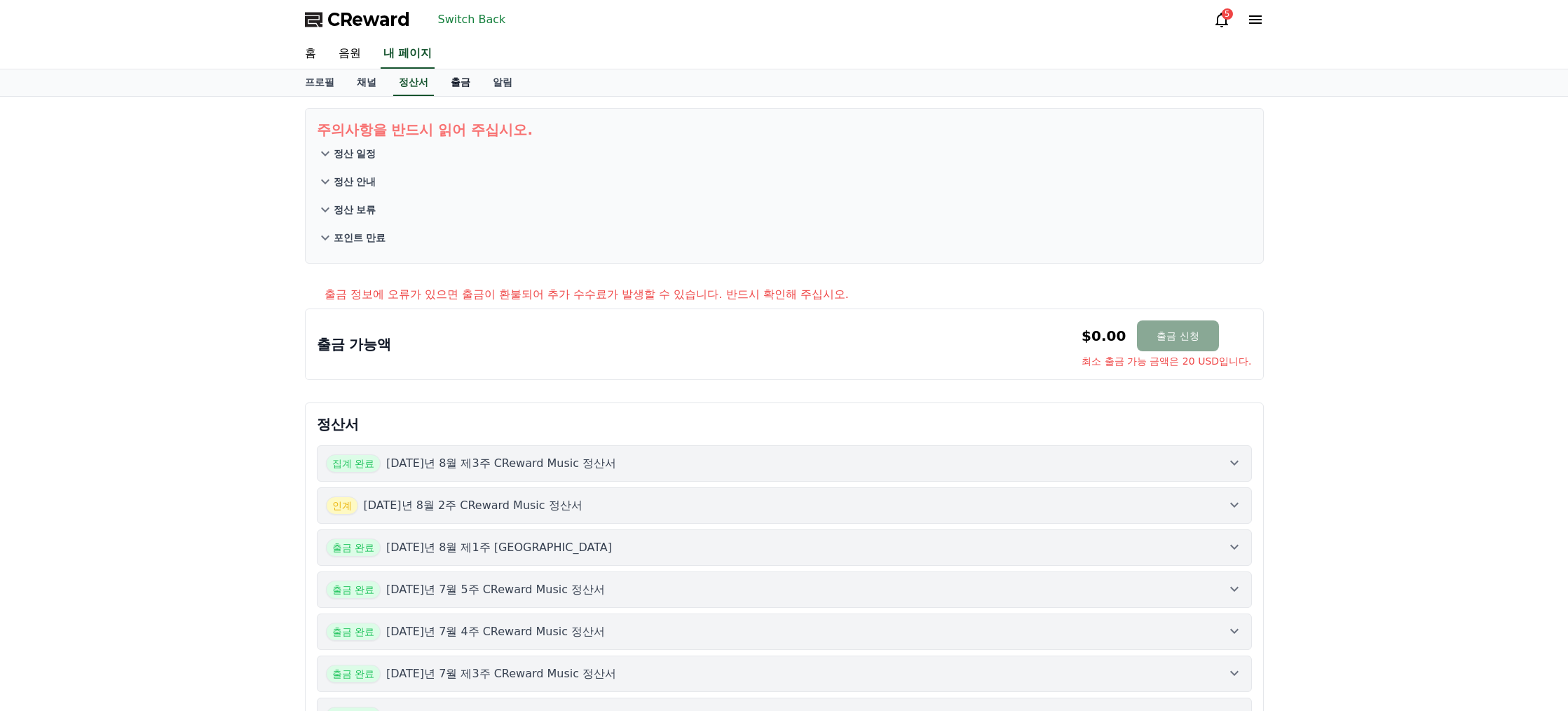
click at [454, 83] on font "출금" at bounding box center [461, 82] width 20 height 11
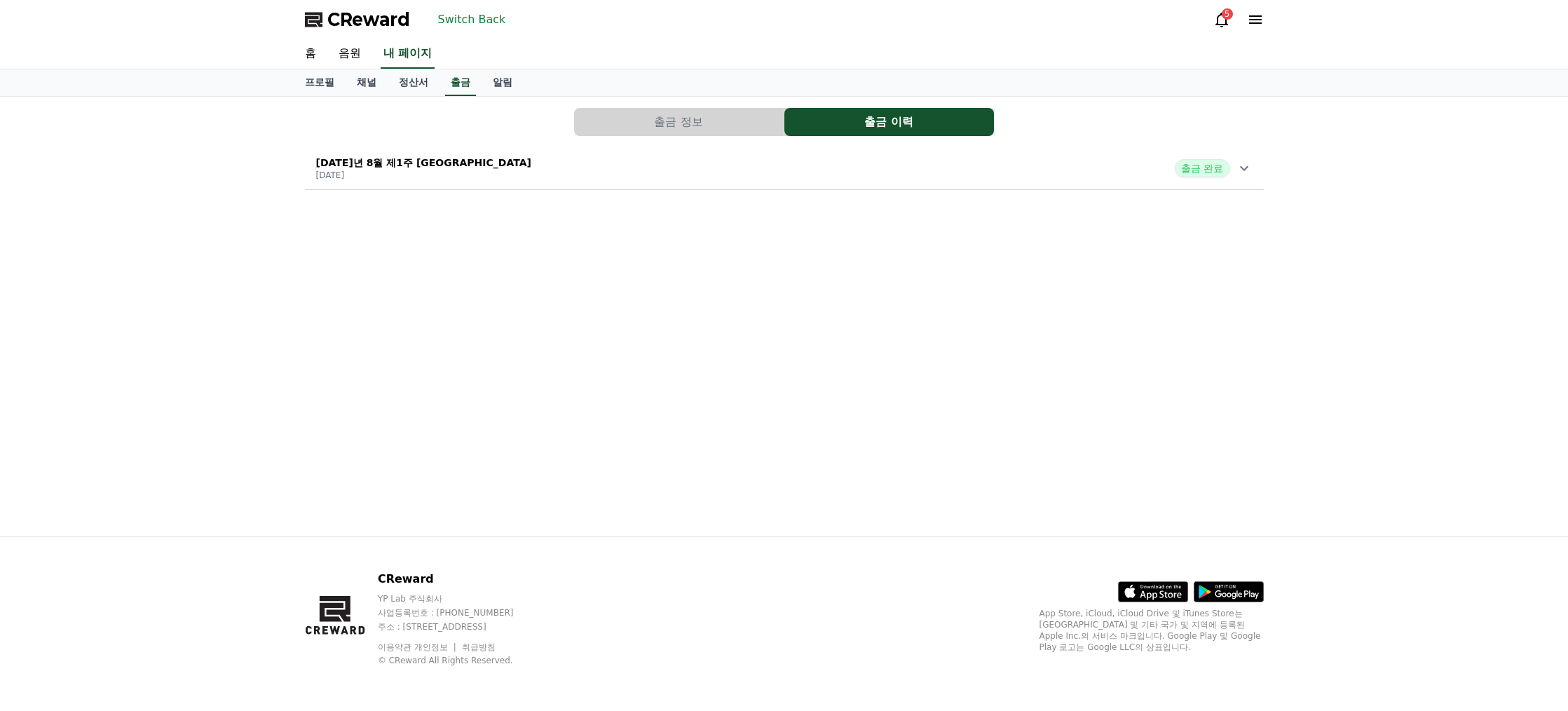
click at [451, 19] on font "Switch Back" at bounding box center [473, 19] width 68 height 13
